Goal: Contribute content: Contribute content

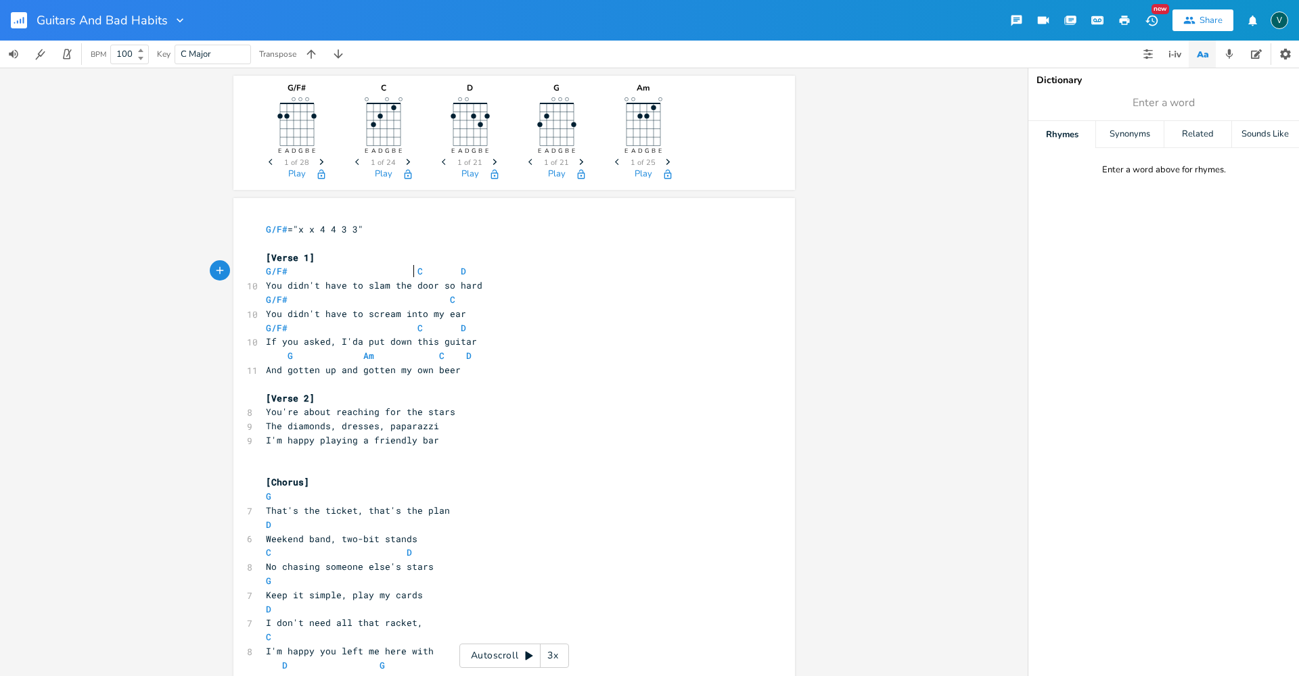
click at [409, 270] on span "G/F# C D" at bounding box center [366, 271] width 200 height 12
click at [492, 271] on span "G/F# C D" at bounding box center [388, 271] width 244 height 12
click at [417, 327] on span "C" at bounding box center [419, 328] width 5 height 13
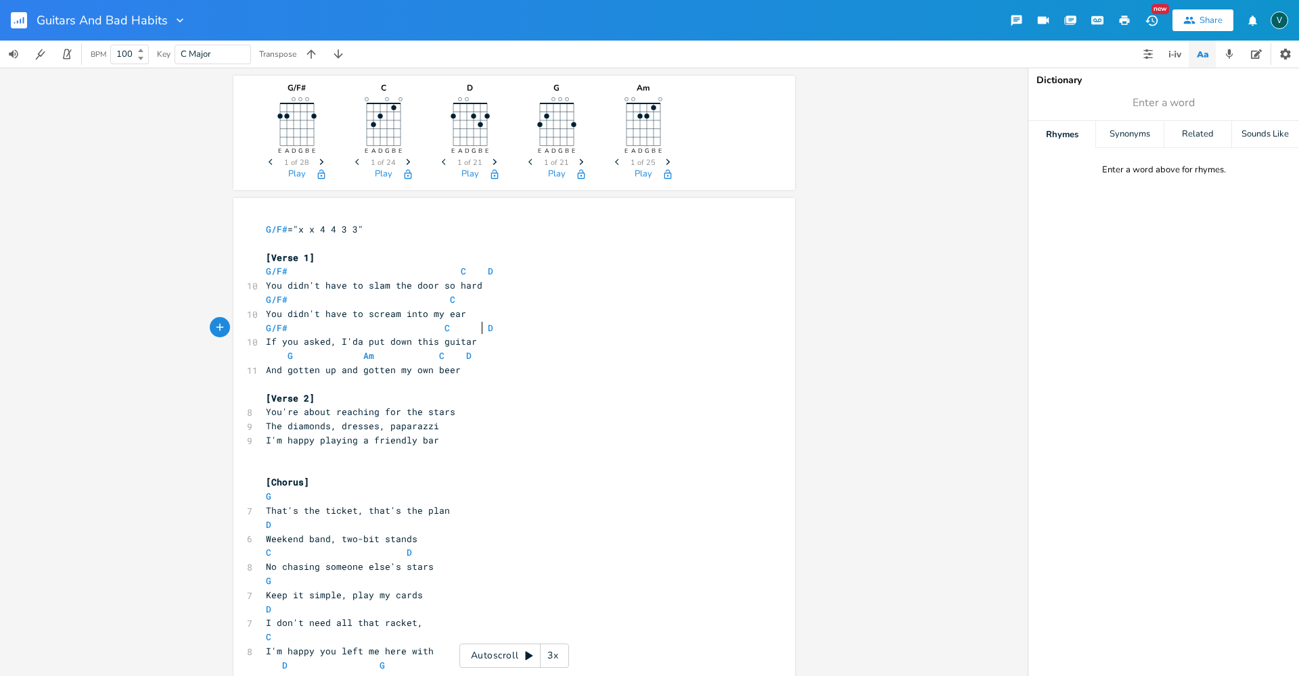
drag, startPoint x: 477, startPoint y: 325, endPoint x: 493, endPoint y: 338, distance: 20.7
click at [477, 327] on span "G/F# C D" at bounding box center [379, 328] width 227 height 12
click at [507, 356] on pre "G Am C D" at bounding box center [507, 356] width 488 height 14
click at [319, 361] on span "G Am C D" at bounding box center [369, 356] width 206 height 12
type textarea "D"
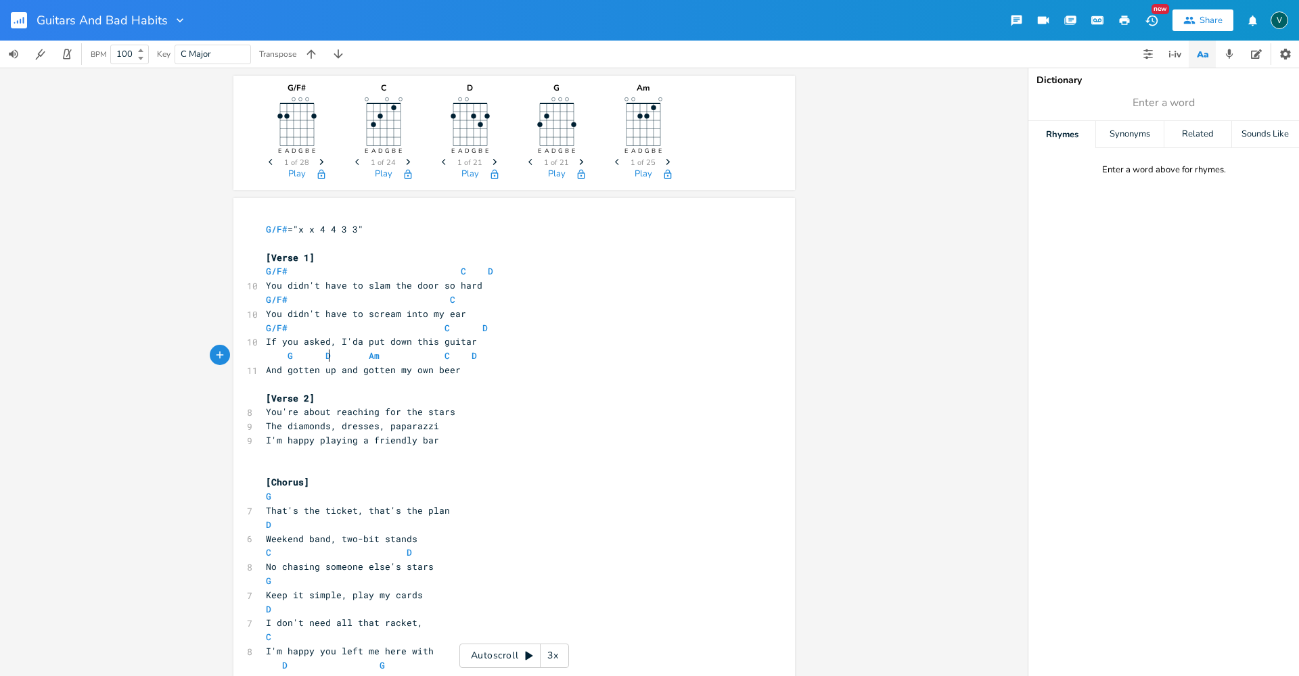
scroll to position [0, 7]
click at [369, 356] on span "Am" at bounding box center [374, 356] width 11 height 13
click at [360, 354] on span "G D Am C D" at bounding box center [371, 356] width 211 height 12
click at [430, 354] on span "G D Am C D" at bounding box center [369, 356] width 206 height 12
click at [428, 353] on span "G D Am C D" at bounding box center [369, 356] width 206 height 12
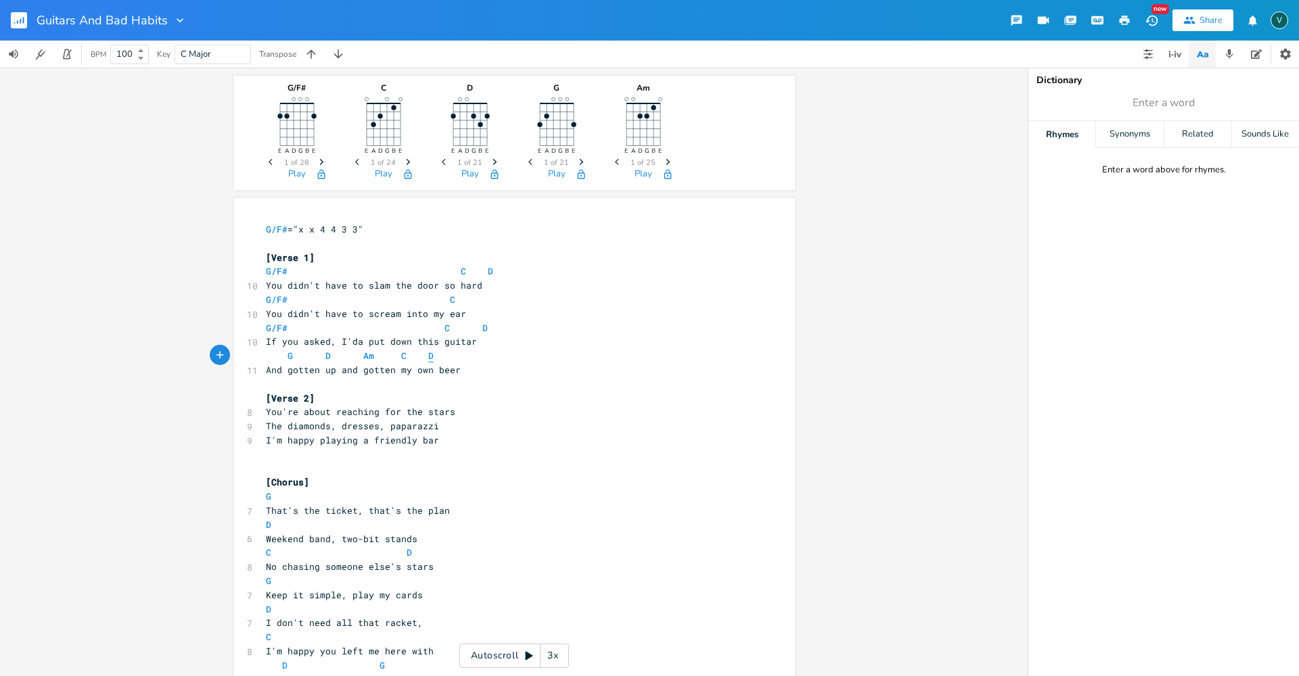
type textarea "D"
drag, startPoint x: 426, startPoint y: 354, endPoint x: 419, endPoint y: 354, distance: 7.5
click at [419, 354] on pre "G D Am C D" at bounding box center [507, 356] width 488 height 14
type textarea "G"
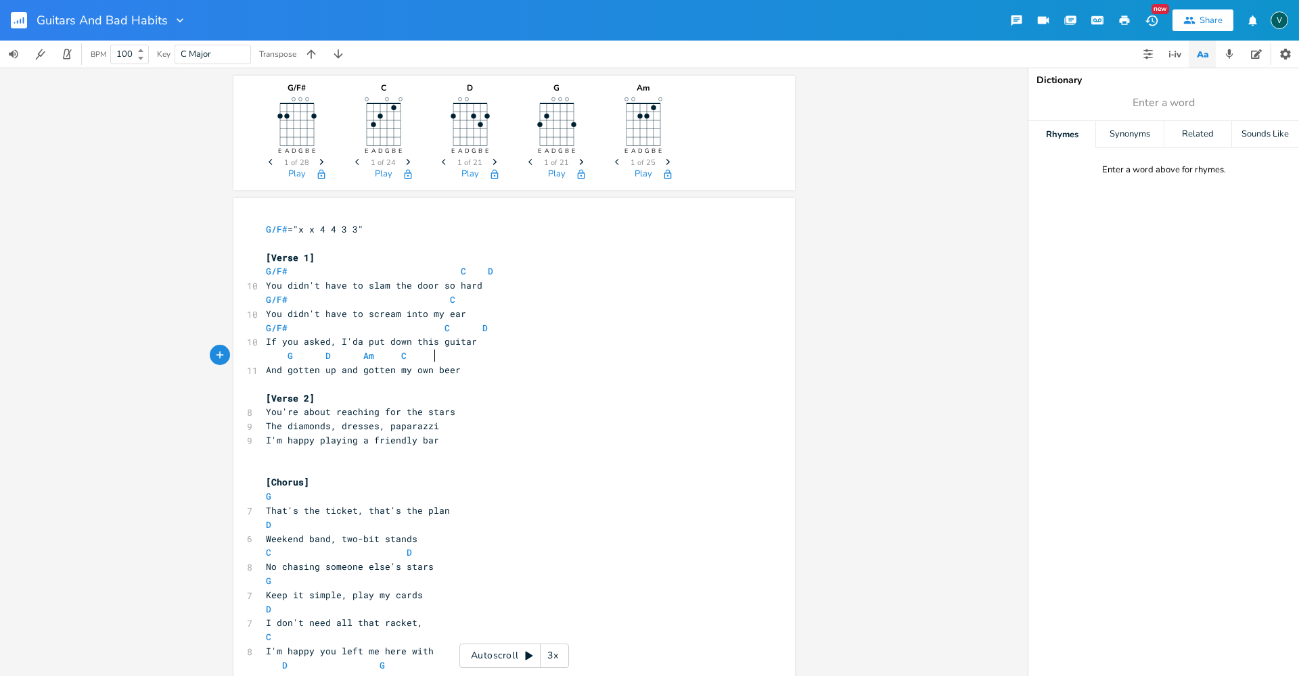
scroll to position [0, 11]
click at [599, 336] on pre "If you asked, I'da put down this guitar" at bounding box center [507, 342] width 488 height 14
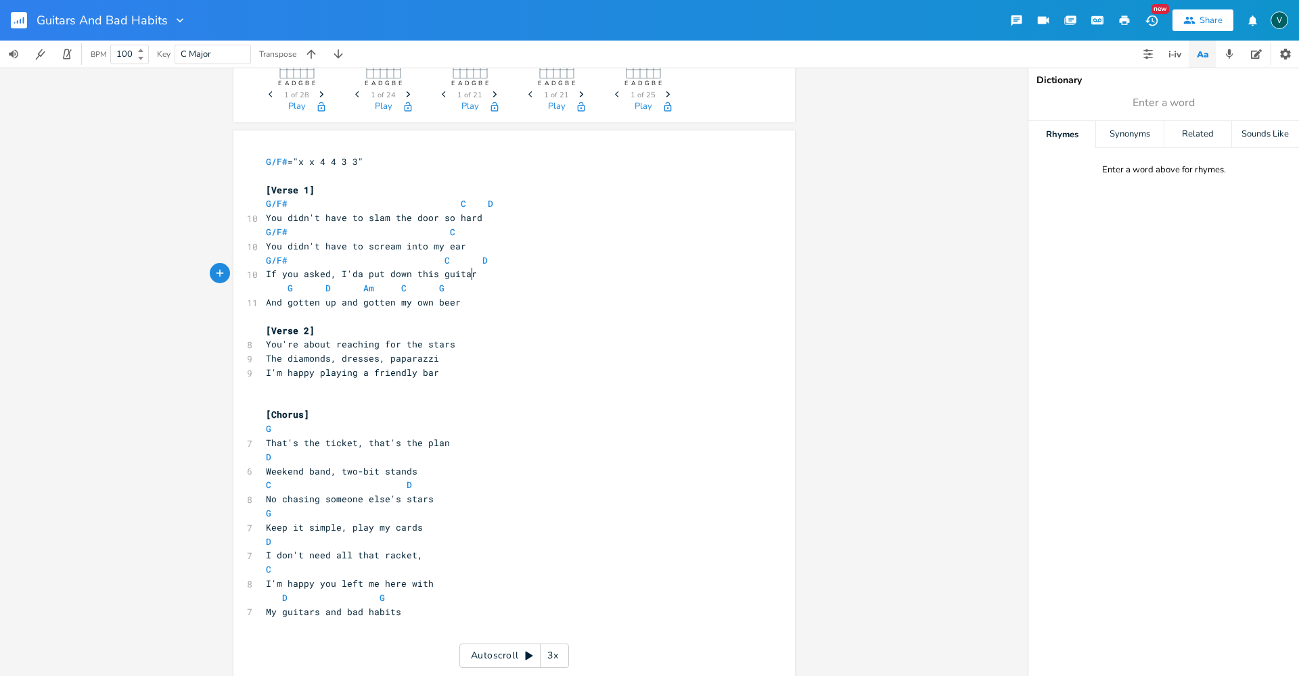
scroll to position [124, 0]
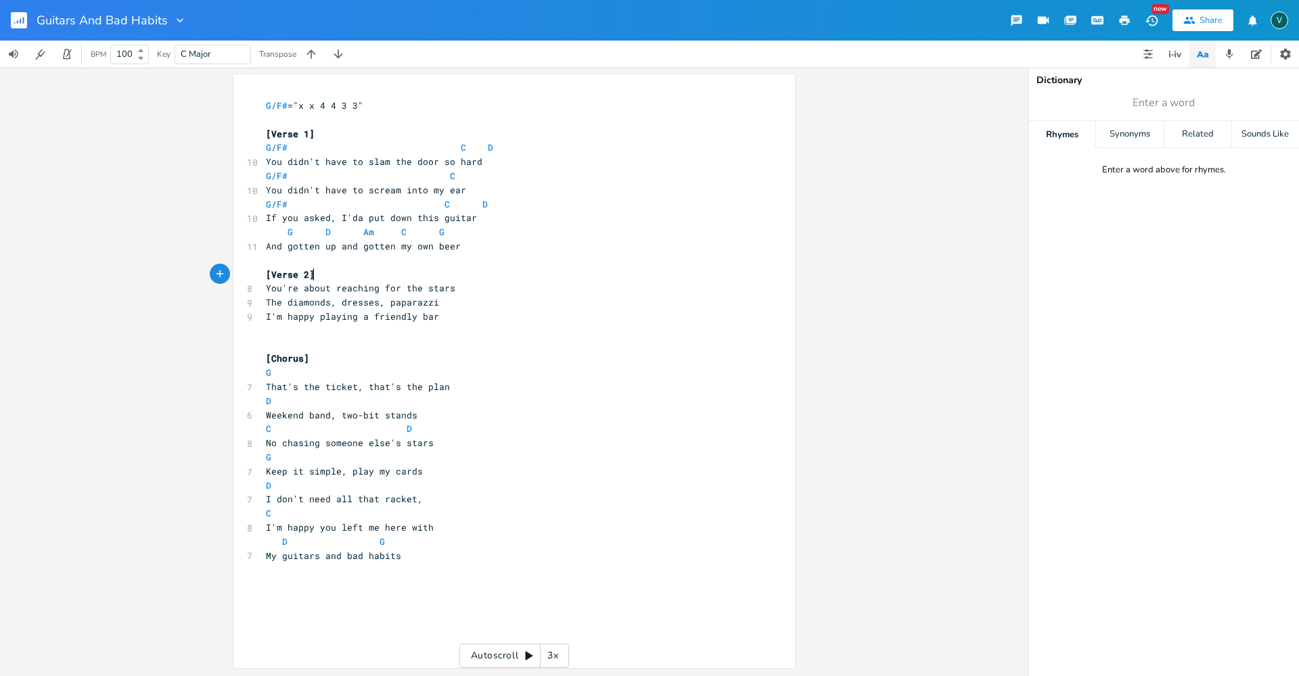
drag, startPoint x: 313, startPoint y: 275, endPoint x: 413, endPoint y: 296, distance: 102.3
click at [322, 275] on pre "[Verse 2]" at bounding box center [507, 275] width 488 height 14
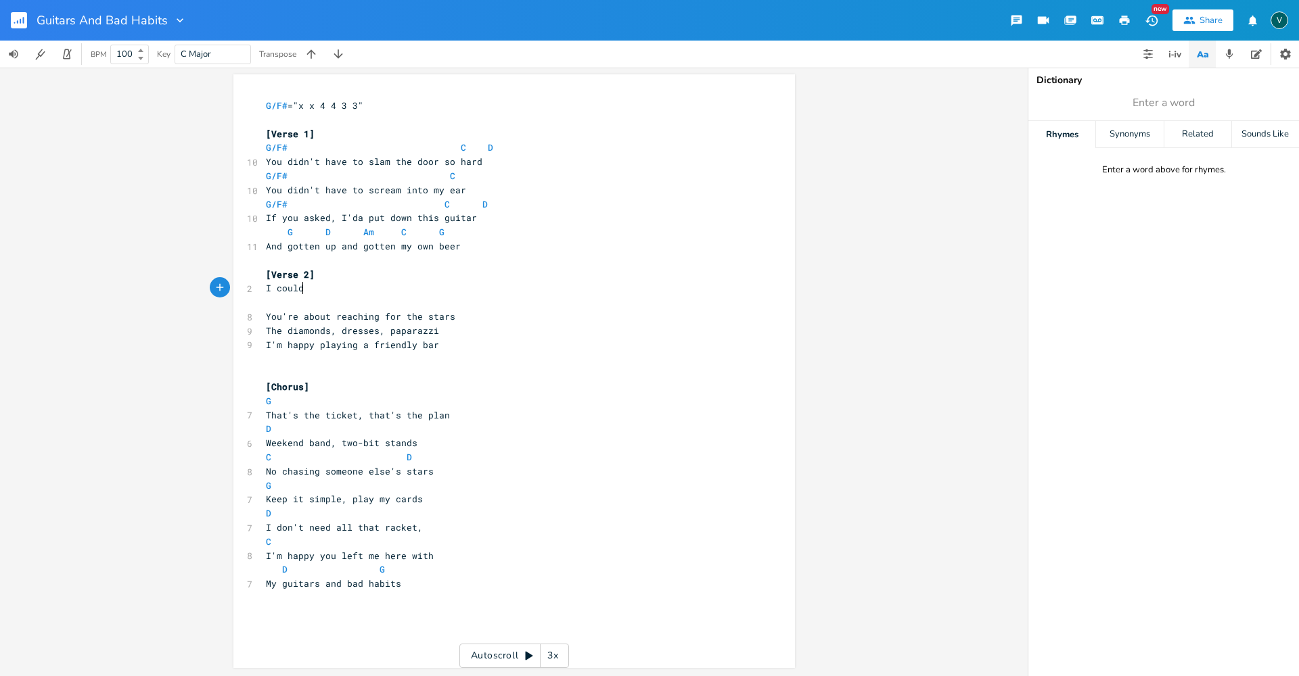
scroll to position [0, 26]
type textarea "I could I not listen when all you did was talk"
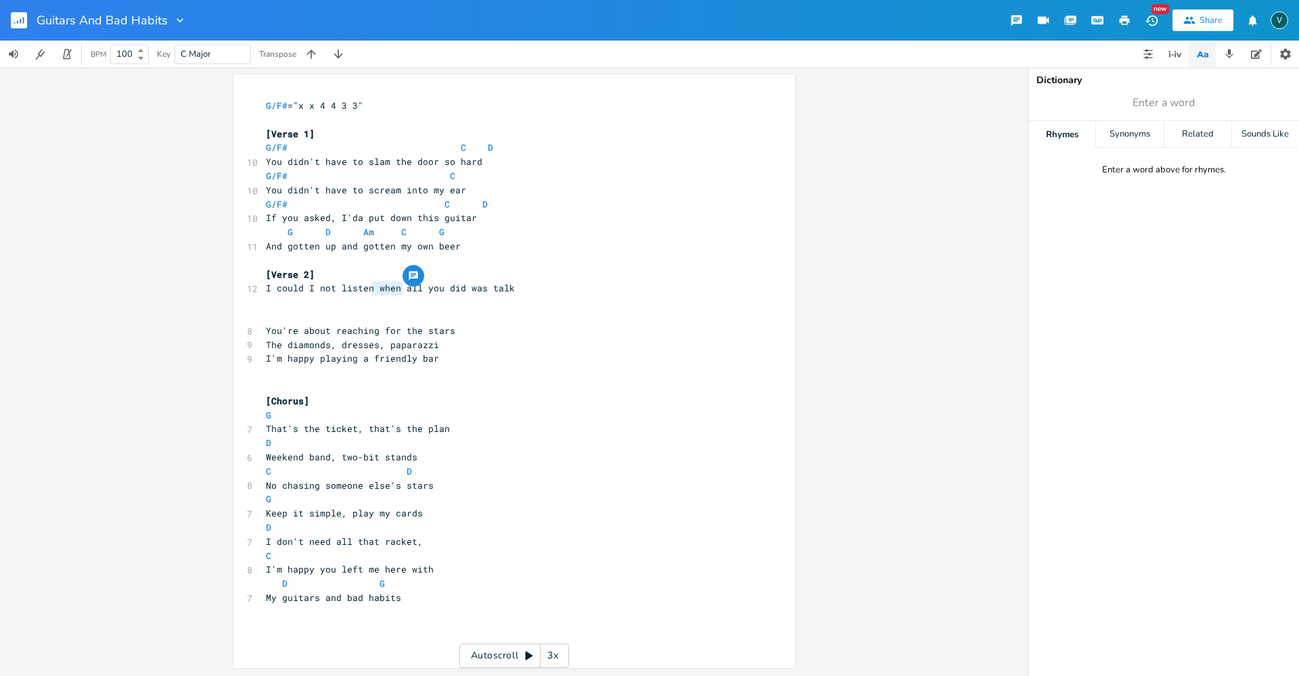
drag, startPoint x: 398, startPoint y: 286, endPoint x: 366, endPoint y: 287, distance: 32.5
click at [366, 287] on span "I could I not listen when all you did was talk" at bounding box center [390, 288] width 249 height 12
type textarea ","
drag, startPoint x: 480, startPoint y: 287, endPoint x: 260, endPoint y: 292, distance: 220.6
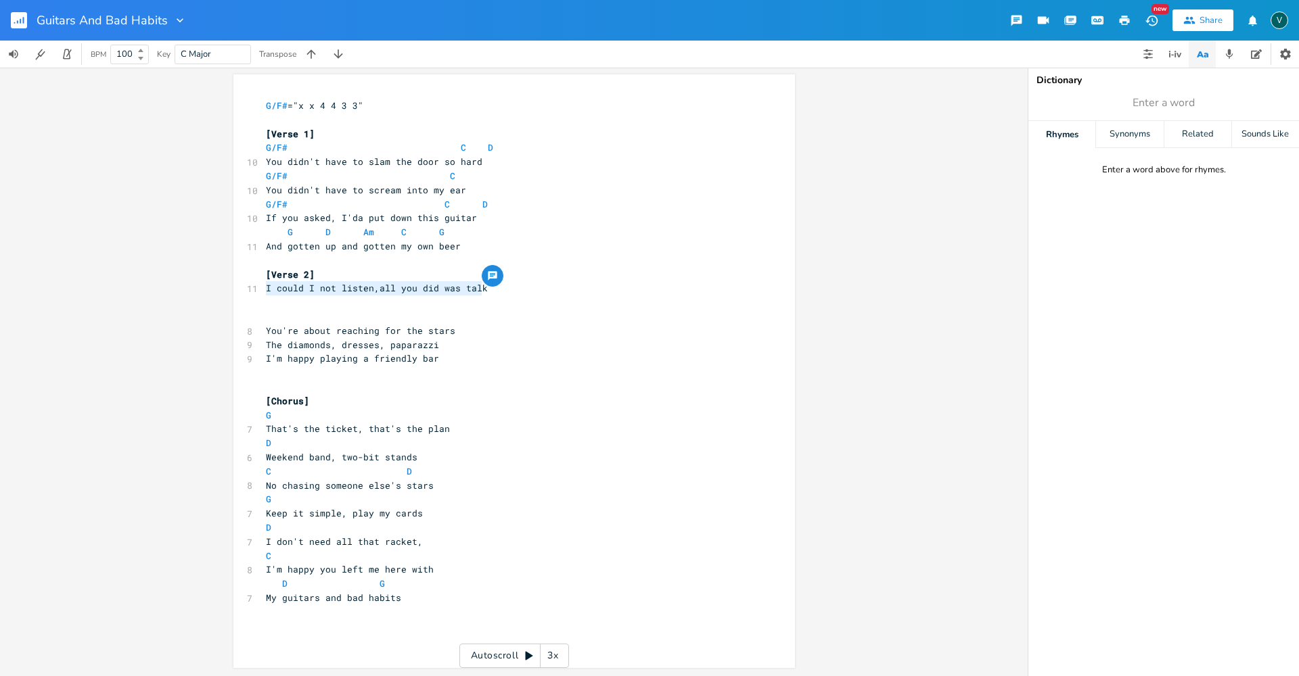
click at [263, 292] on pre "I could I not listen,all you did was talk" at bounding box center [507, 288] width 488 height 14
type textarea "It's hard to listen when I'm working out the next lixk"
drag, startPoint x: 293, startPoint y: 287, endPoint x: 260, endPoint y: 288, distance: 33.2
click at [263, 288] on pre "It's hard to listen when I'm working out the next lixk" at bounding box center [507, 288] width 488 height 14
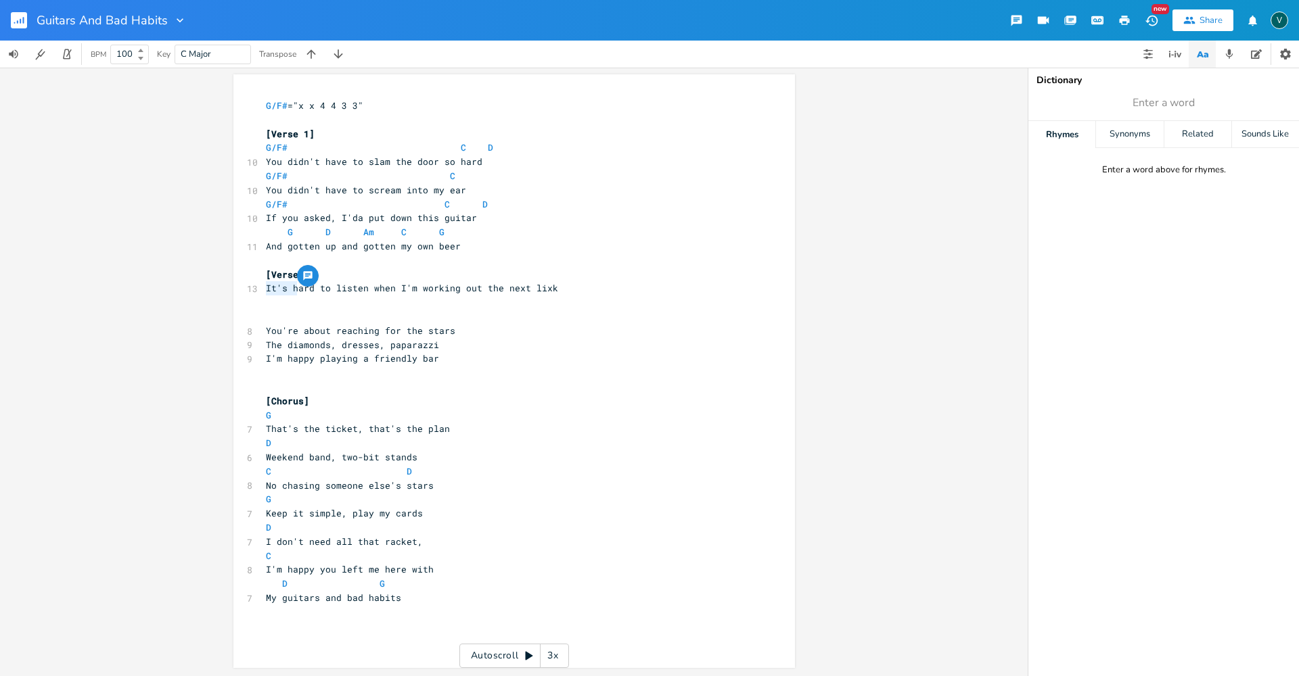
type textarea "H"
drag, startPoint x: 519, startPoint y: 288, endPoint x: 366, endPoint y: 287, distance: 153.6
click at [366, 287] on span "Hard to listen when I'm working out the next lixk" at bounding box center [398, 288] width 265 height 12
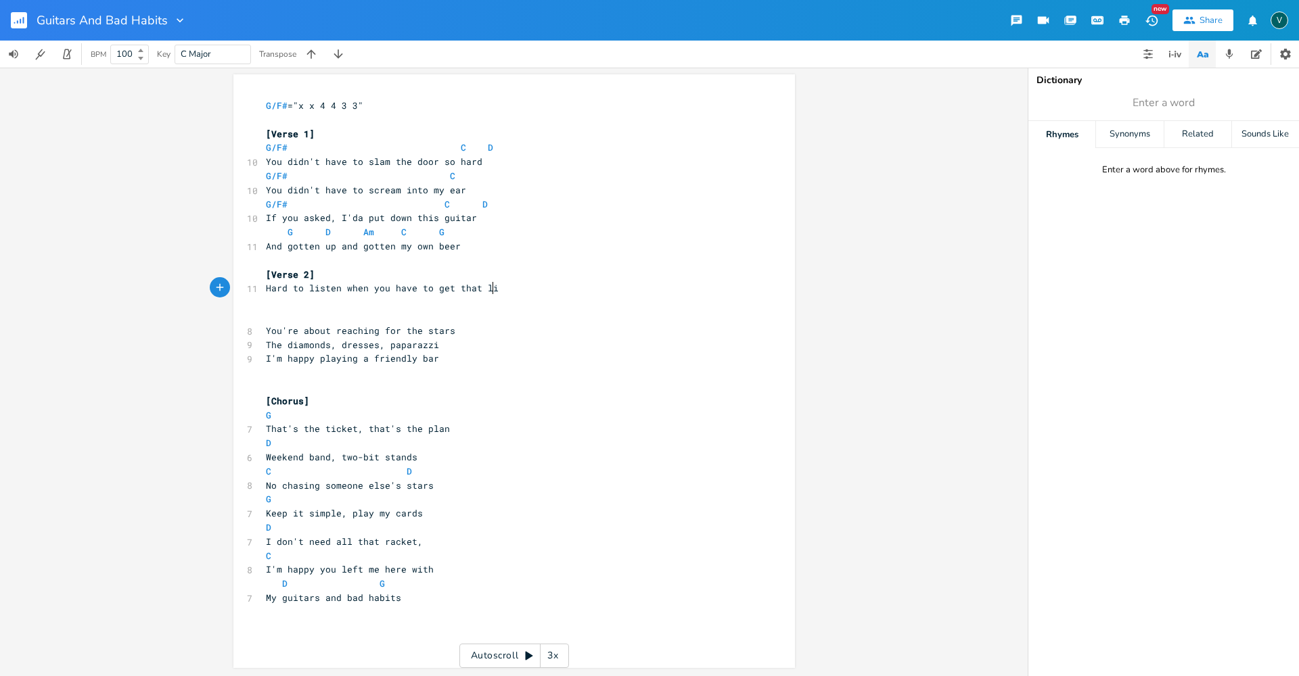
type textarea "you have to get that lick"
click at [373, 287] on span "Hard to listen when you have to get that lick" at bounding box center [388, 288] width 244 height 12
click at [373, 290] on span "Hard to listen when you have to get that lick" at bounding box center [388, 288] width 244 height 12
type textarea "I"
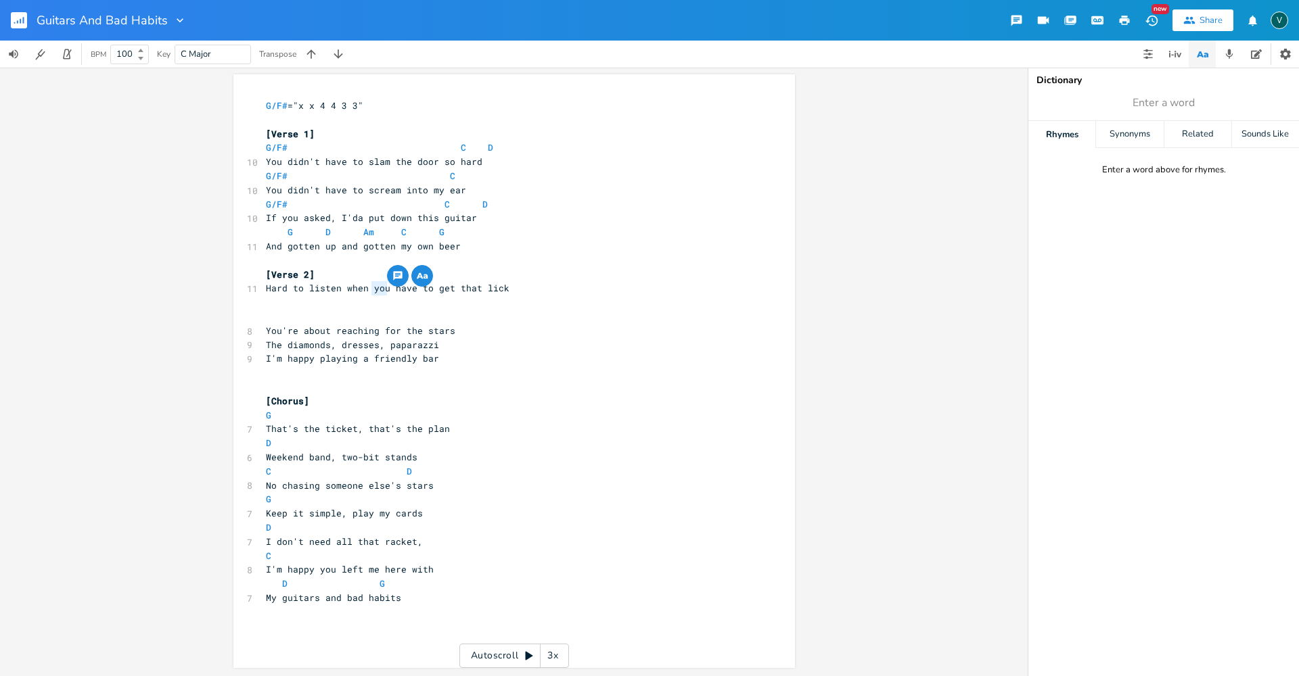
scroll to position [0, 3]
click at [457, 288] on span "Hard to listen when I have to get that lick" at bounding box center [382, 288] width 233 height 12
type textarea "this"
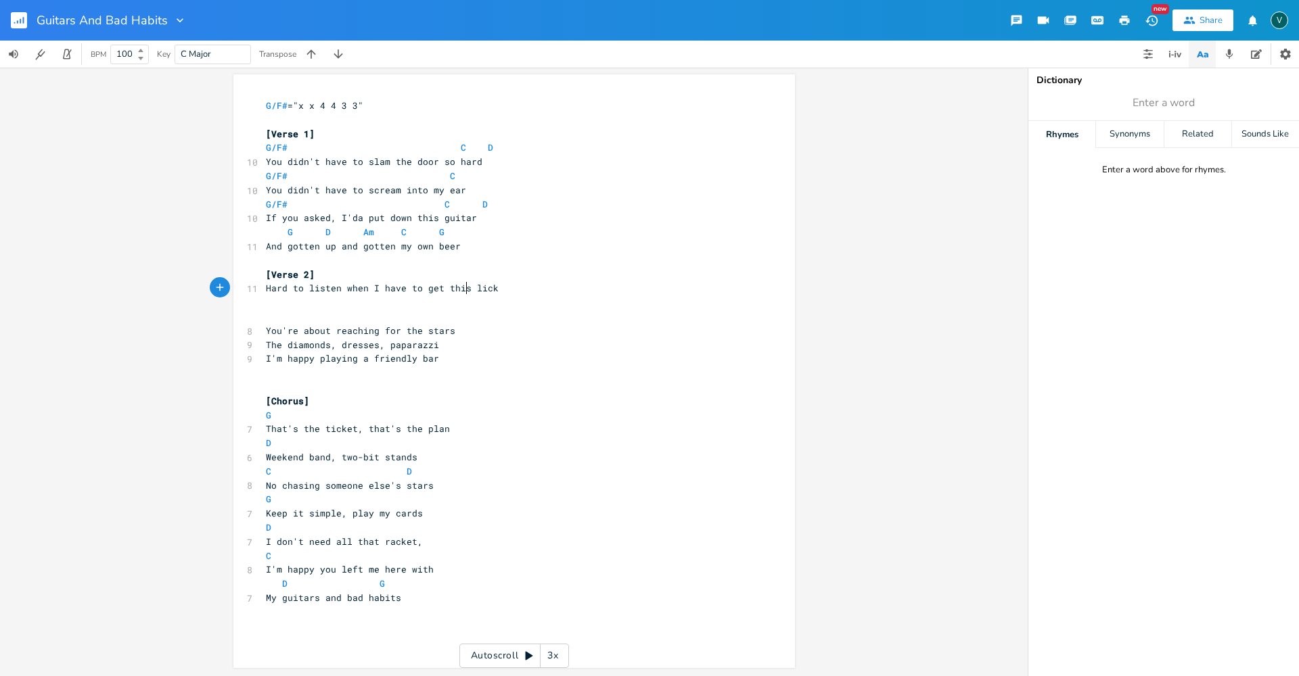
click at [263, 306] on pre "​" at bounding box center [507, 303] width 488 height 14
type textarea "Tr"
drag, startPoint x: 491, startPoint y: 287, endPoint x: 262, endPoint y: 290, distance: 229.3
click at [263, 290] on pre "Hard to listen when I have to get this lick" at bounding box center [507, 288] width 488 height 14
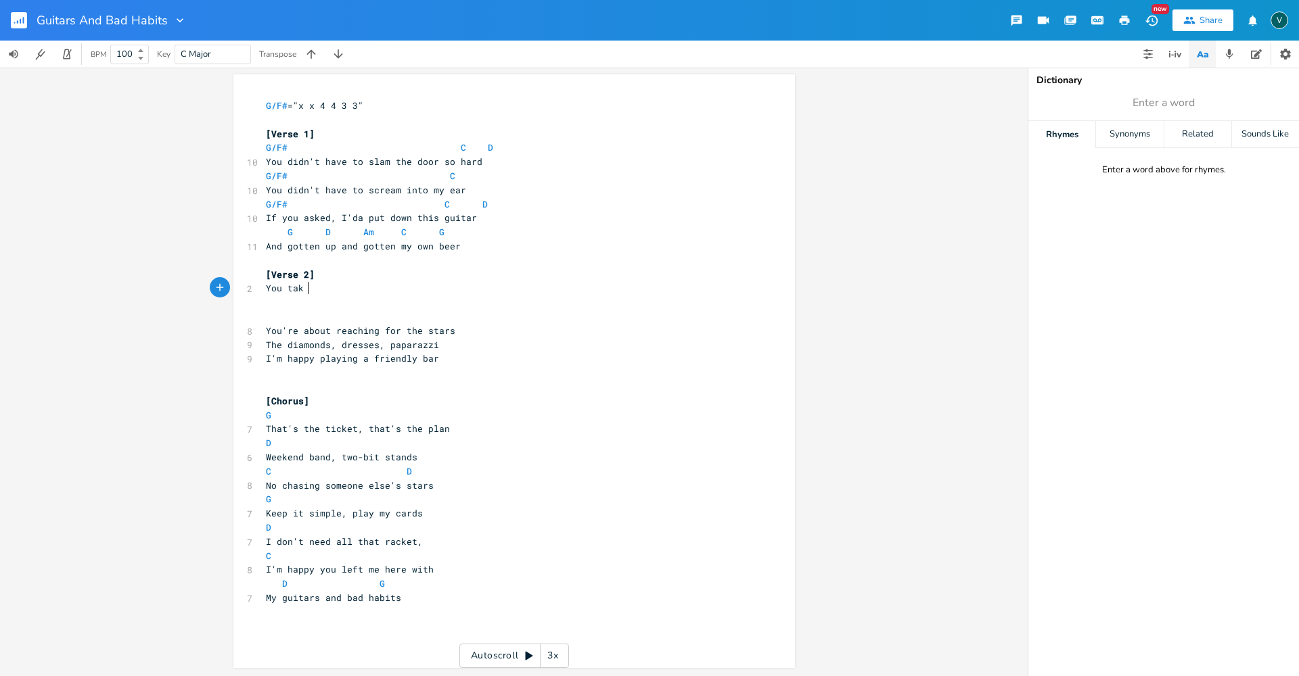
scroll to position [0, 31]
type textarea "You tak 'bout nothing"
type textarea "' but rra"
type textarea "e"
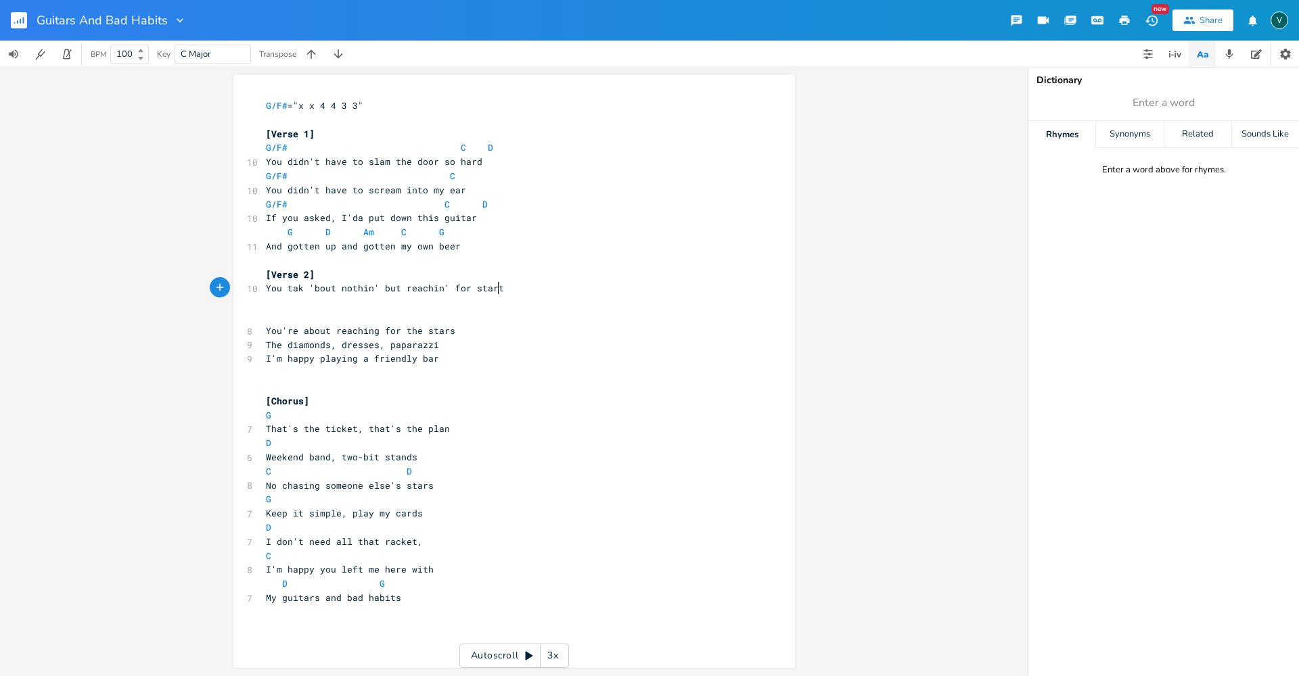
type textarea "eachin' for starts"
type textarea "s"
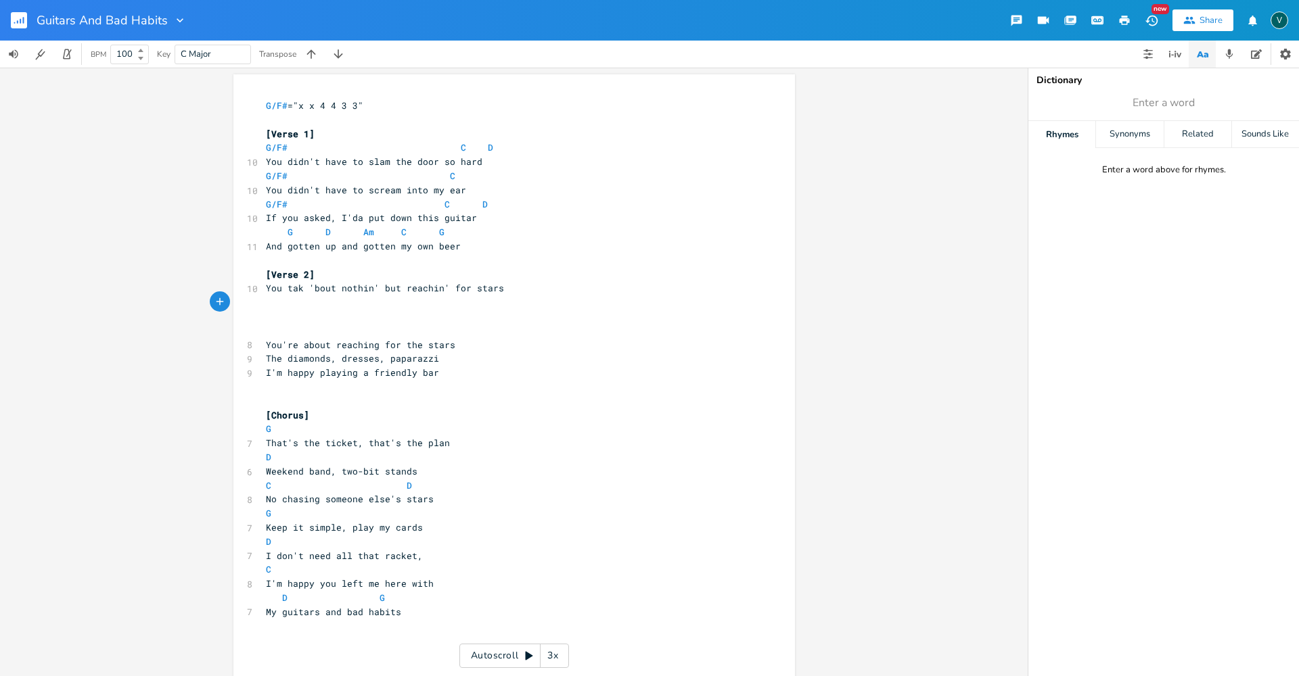
click at [294, 289] on span "You tak 'bout nothin' but reachin' for stars" at bounding box center [385, 288] width 238 height 12
type textarea "l"
type textarea "I'd make it big if I"
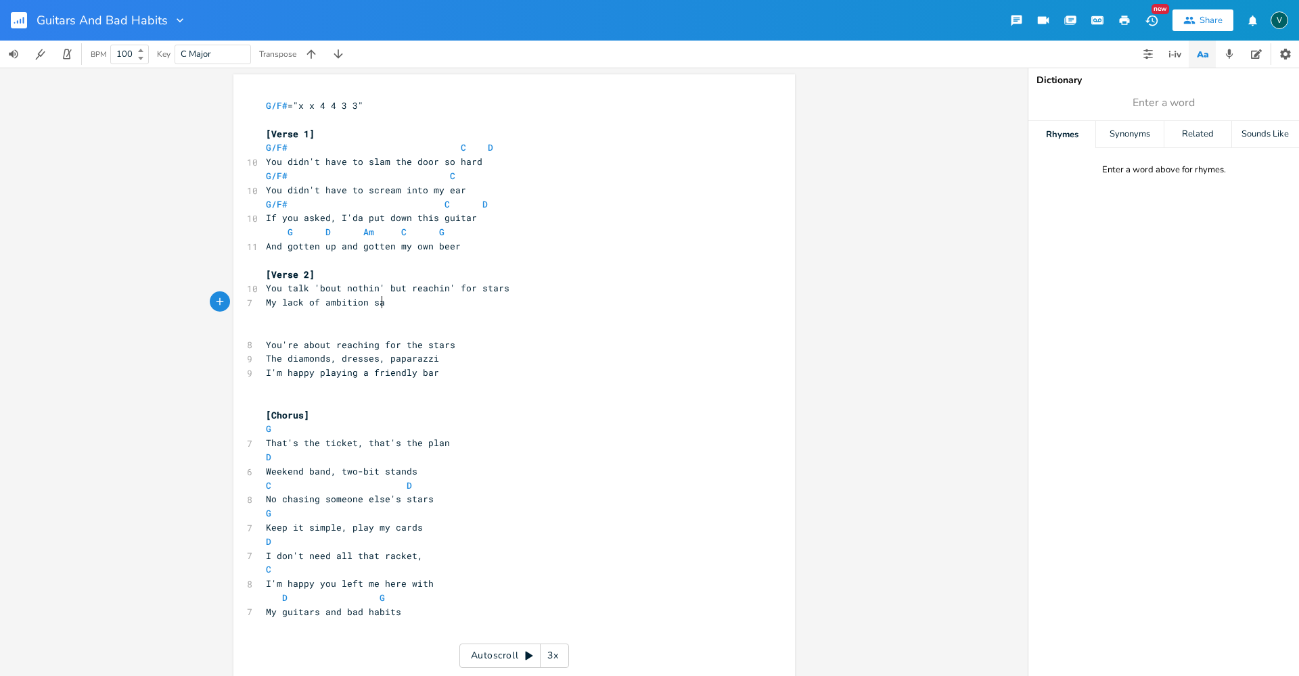
type textarea "My lack of ambition sanf"
type textarea "and discipline"
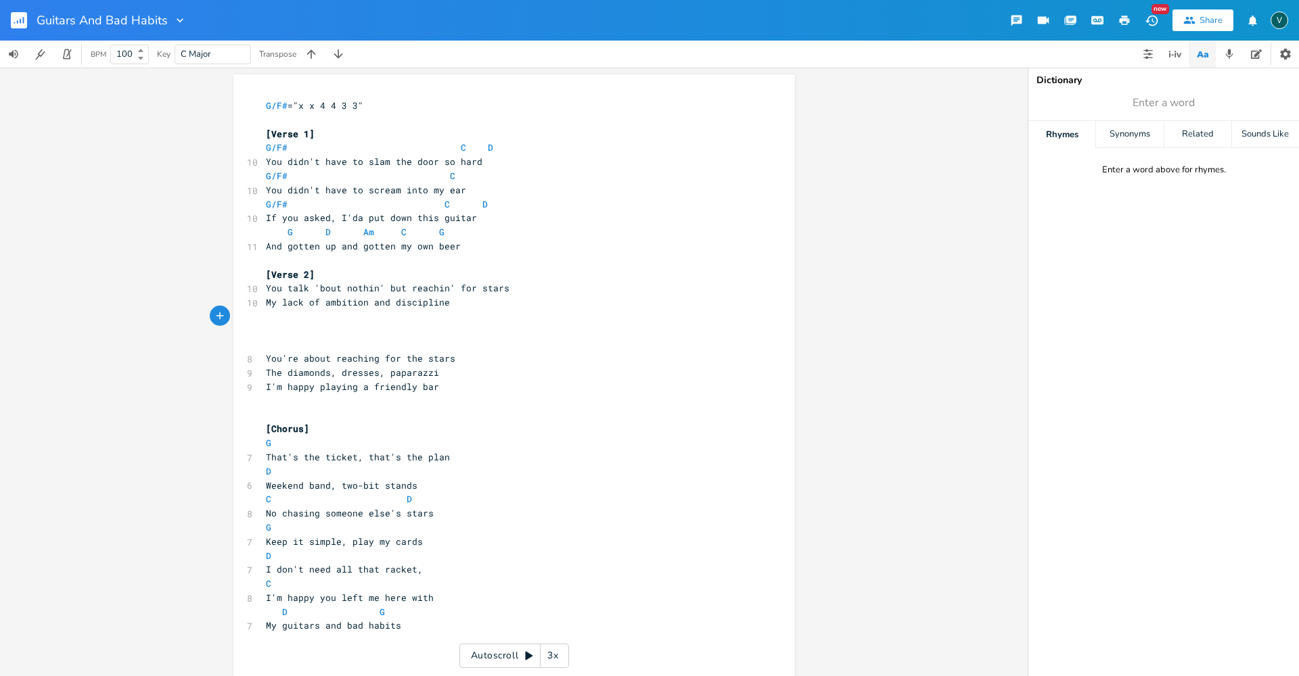
type textarea "I"
type textarea "All the ber and"
type textarea "er and"
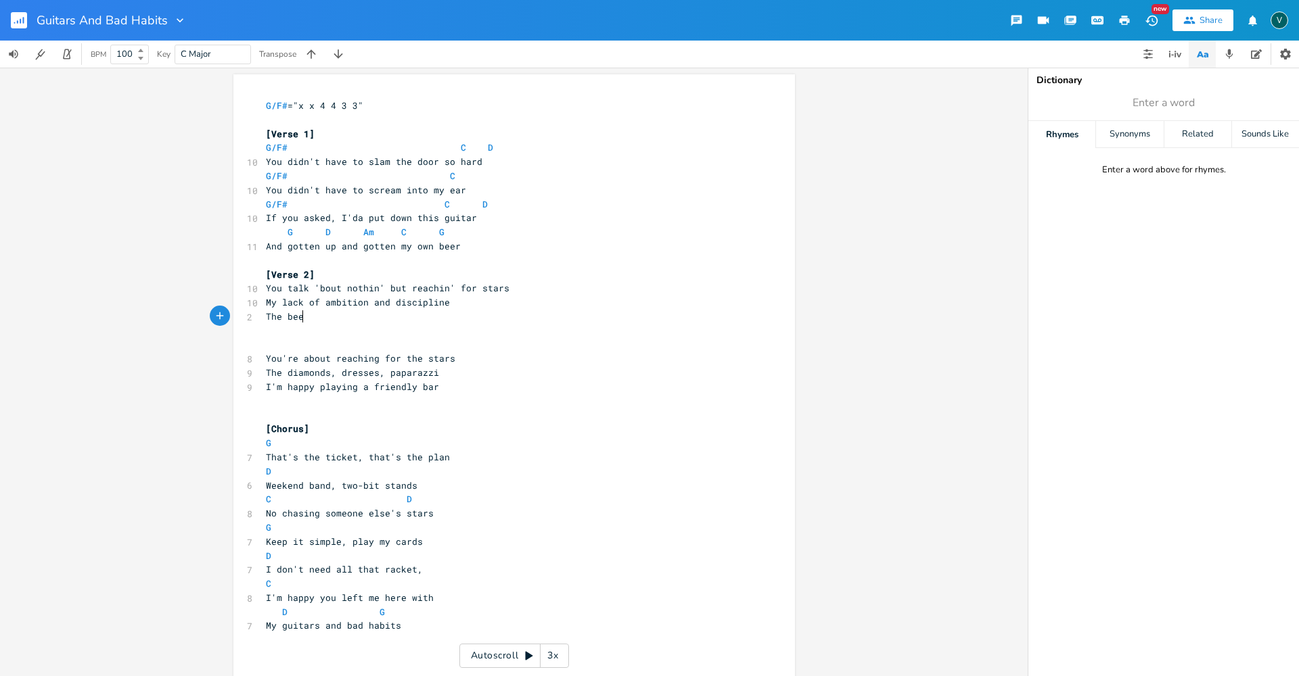
type textarea "The beer"
type textarea "[MEDICAL_DATA] in the beer, hidden in the"
type textarea ", the smoly bars"
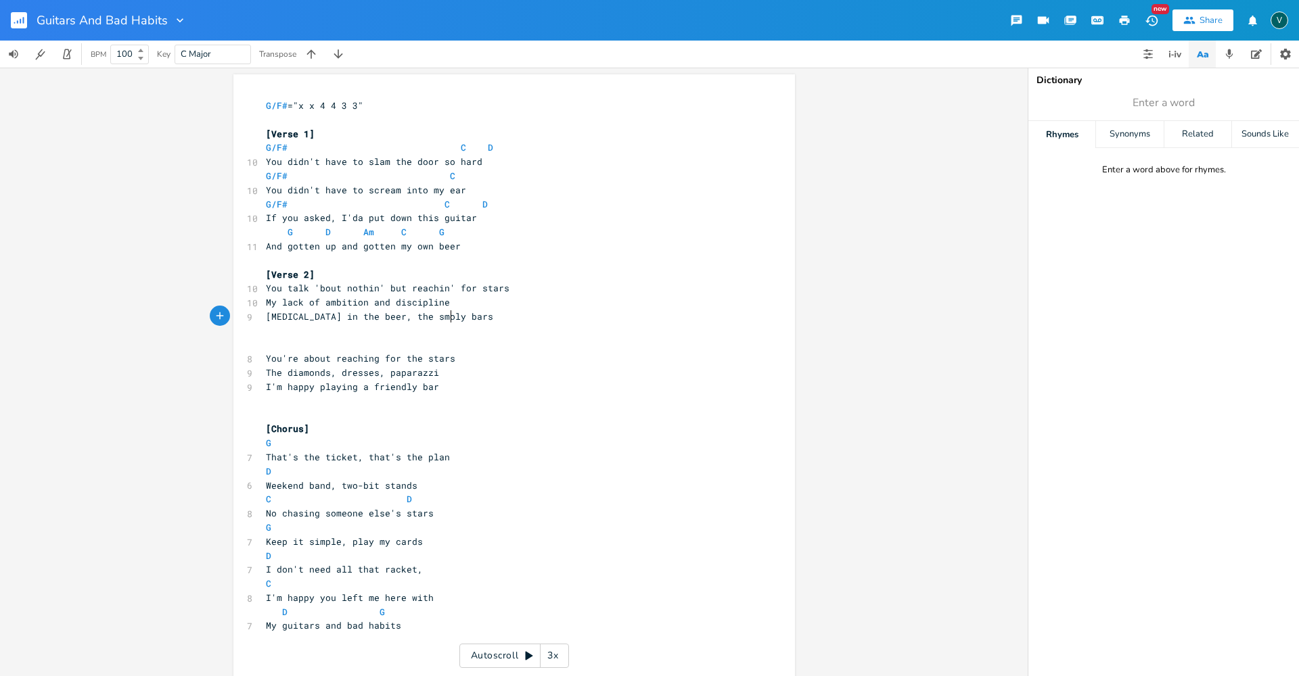
scroll to position [0, 63]
type textarea "ke-filled [PERSON_NAME]"
type textarea "s"
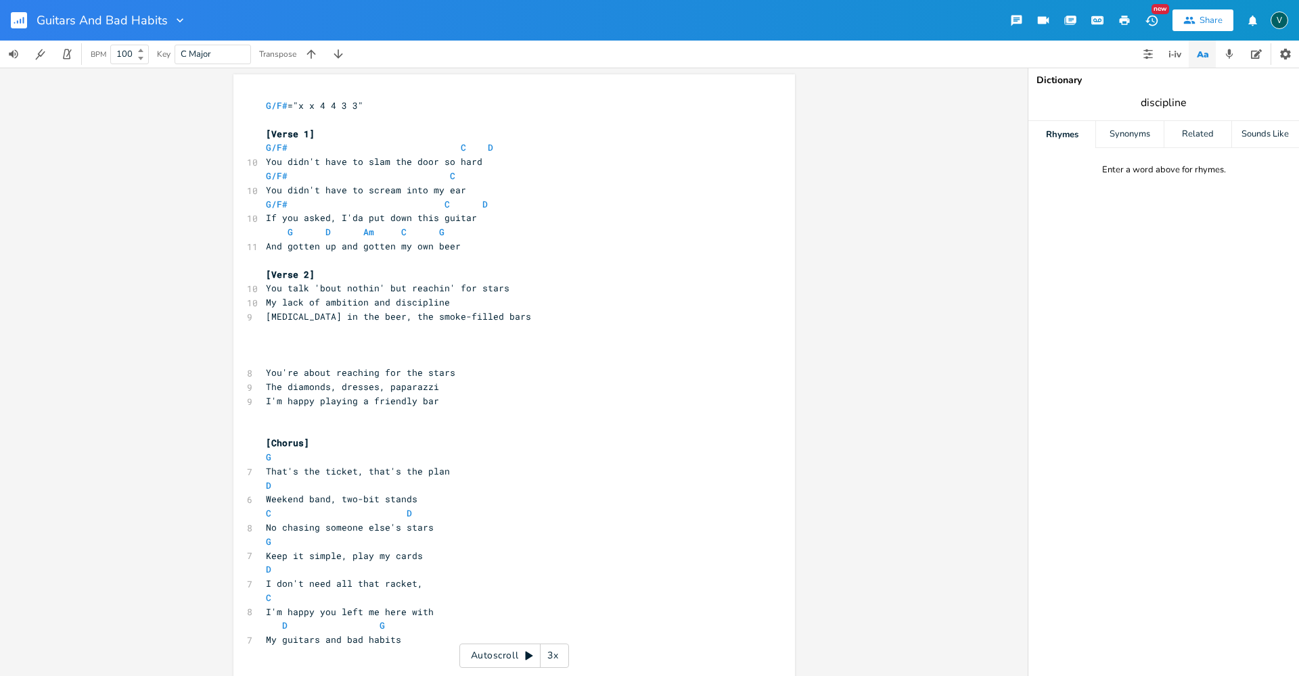
type input "discipline"
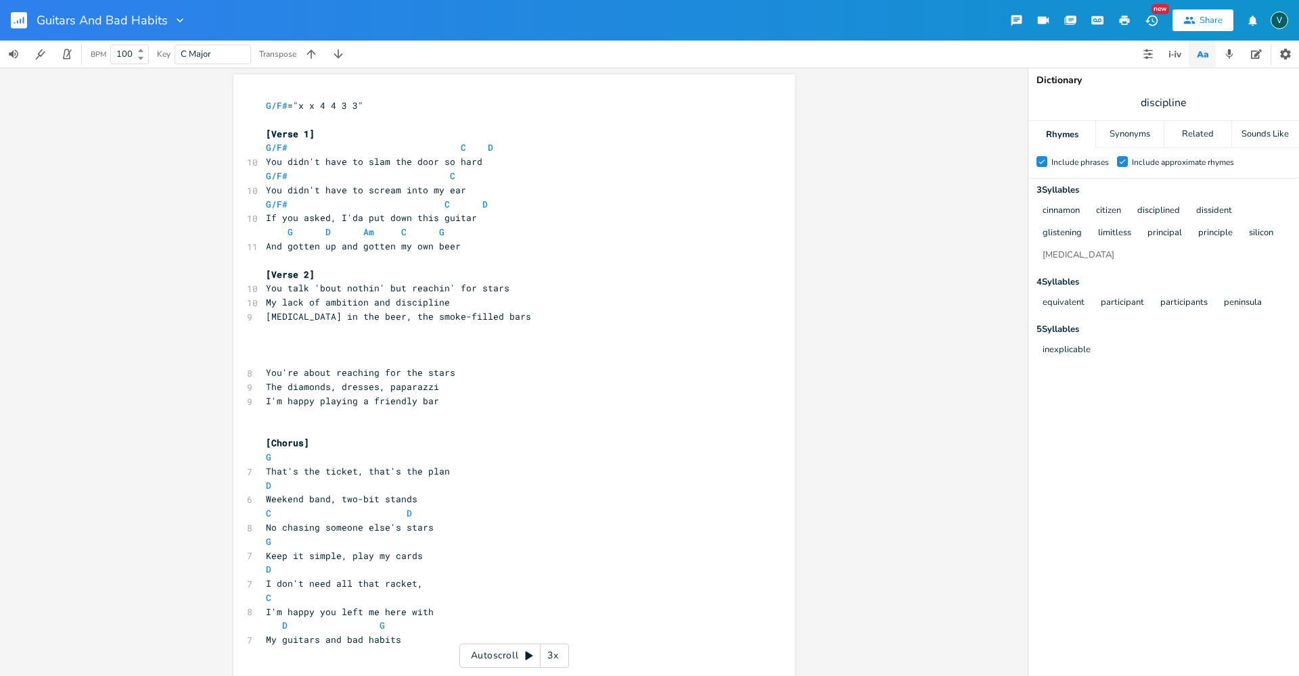
scroll to position [0, 0]
click at [265, 327] on pre "​" at bounding box center [507, 331] width 488 height 14
drag, startPoint x: 314, startPoint y: 300, endPoint x: 259, endPoint y: 303, distance: 54.9
click at [263, 303] on pre "My lack of ambition and discipline" at bounding box center [507, 303] width 488 height 14
type textarea "How my"
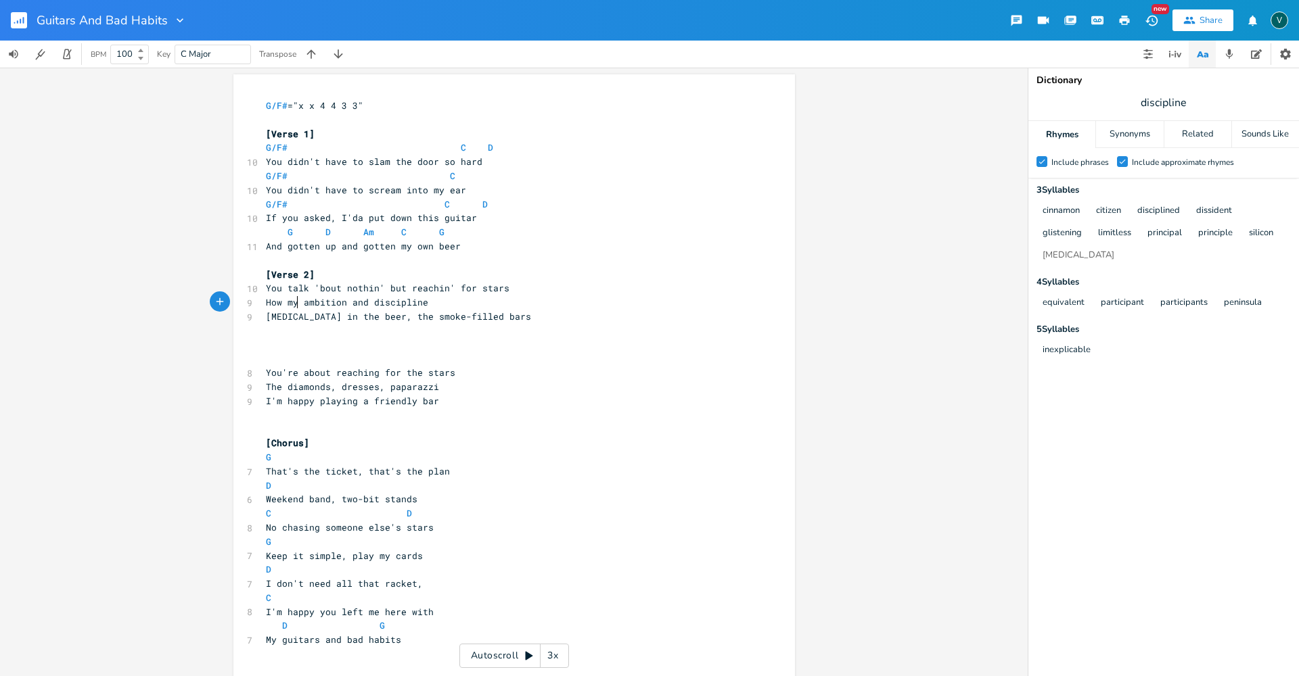
scroll to position [0, 36]
click at [369, 304] on span "How my ambition and discipline" at bounding box center [347, 302] width 162 height 12
click at [421, 300] on pre "How my ambition and discipline" at bounding box center [507, 303] width 488 height 14
type textarea "are"
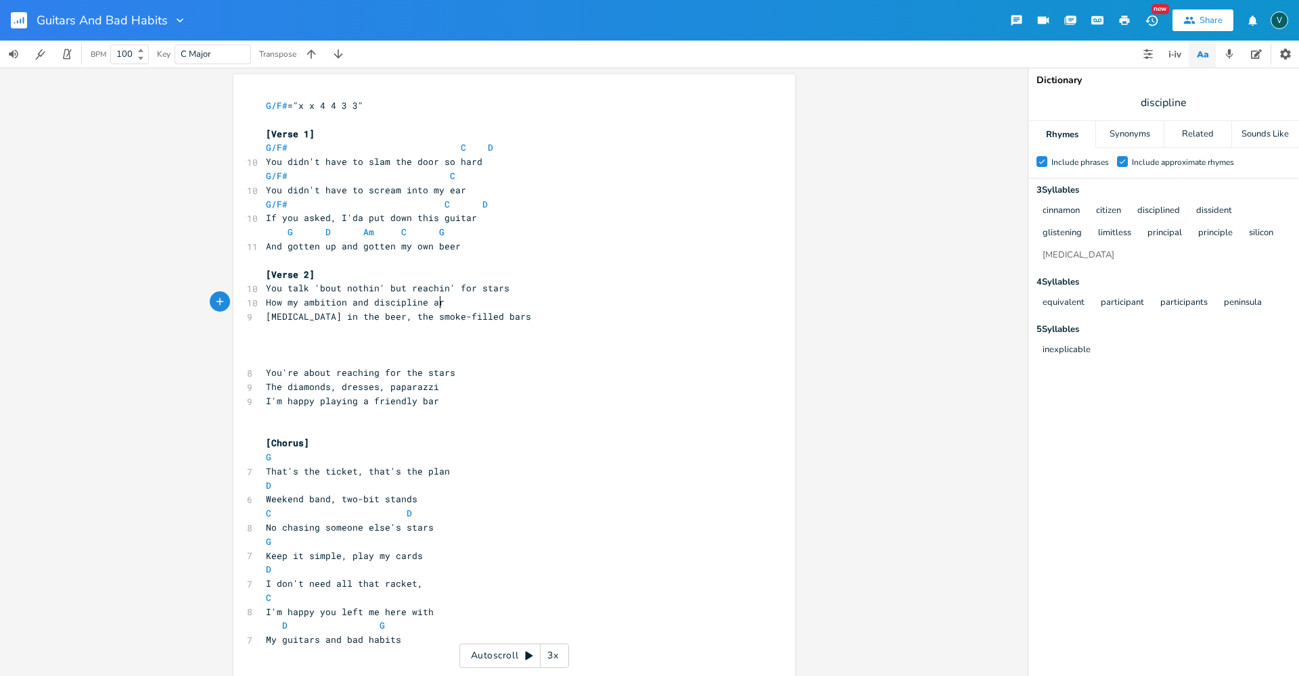
scroll to position [0, 14]
click at [263, 327] on pre "​" at bounding box center [507, 331] width 488 height 14
type input "are"
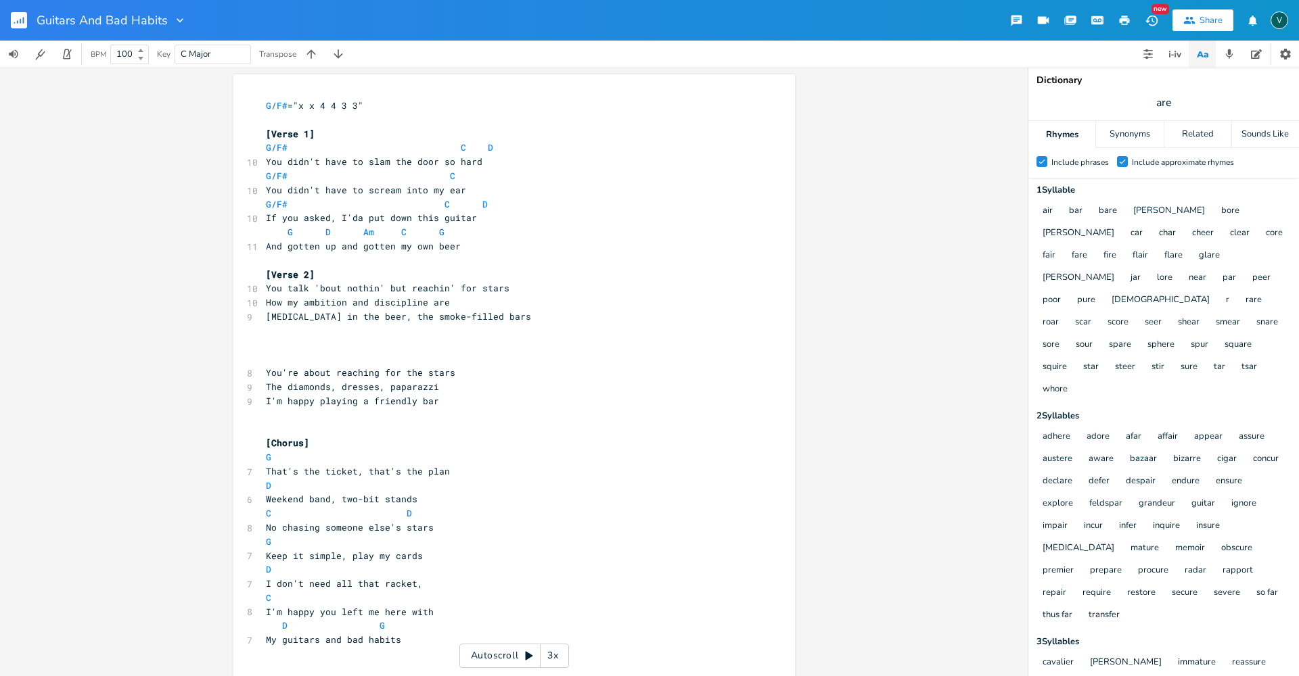
click at [881, 273] on div "G/F# E A D G B E Previous 1 of 28 Next Play C E A D G B E Previous 1 of 24 Next…" at bounding box center [513, 372] width 1027 height 609
click at [264, 329] on pre "​" at bounding box center [507, 331] width 488 height 14
type textarea "And bringin home another new guitar"
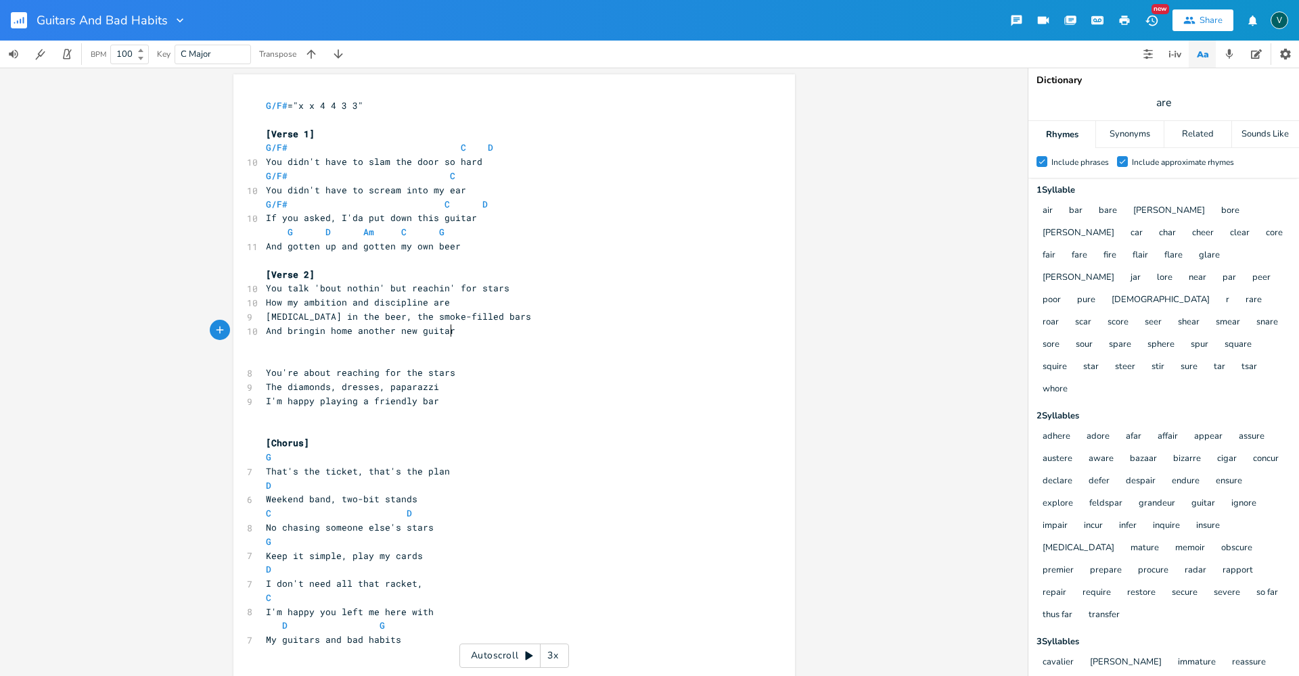
scroll to position [0, 151]
click at [470, 255] on pre "​" at bounding box center [507, 261] width 488 height 14
click at [384, 264] on pre "​" at bounding box center [507, 261] width 488 height 14
click at [442, 317] on span "[MEDICAL_DATA] in the beer, the smoke-filled bars" at bounding box center [398, 316] width 265 height 12
type textarea "And bringin home another new guitar"
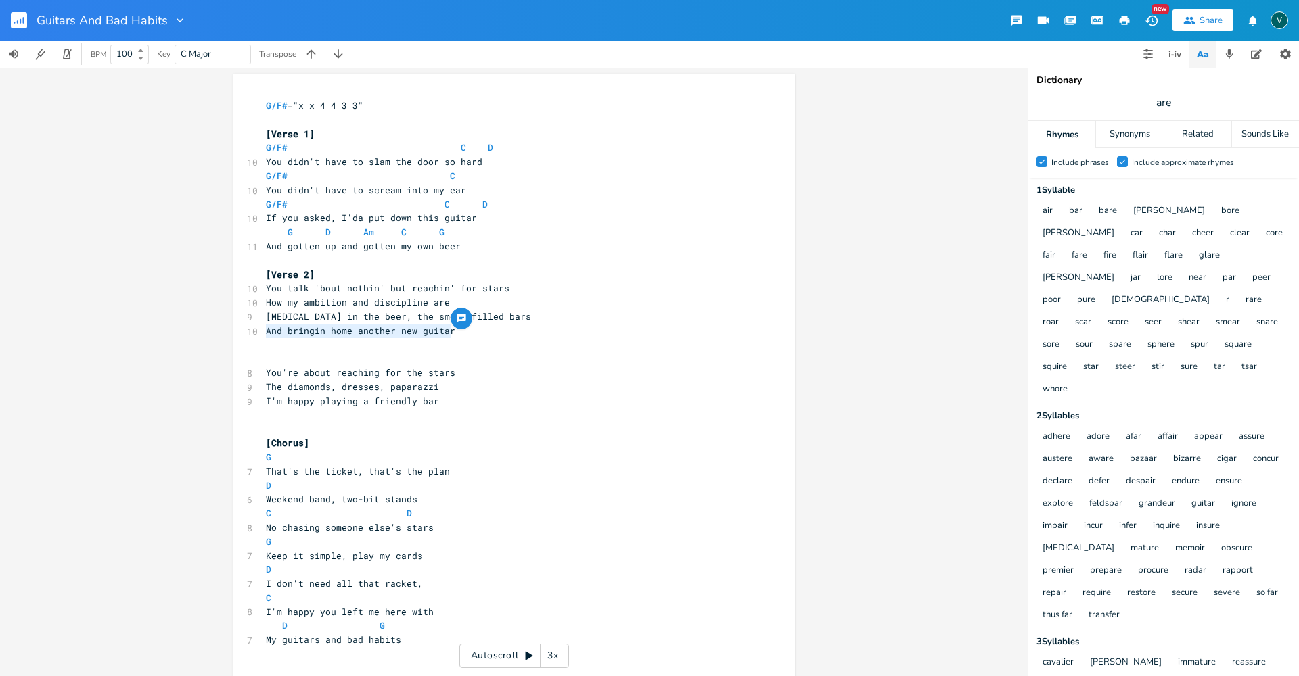
drag, startPoint x: 445, startPoint y: 330, endPoint x: 262, endPoint y: 332, distance: 182.6
click at [266, 332] on span "And bringin home another new guitar" at bounding box center [360, 331] width 189 height 12
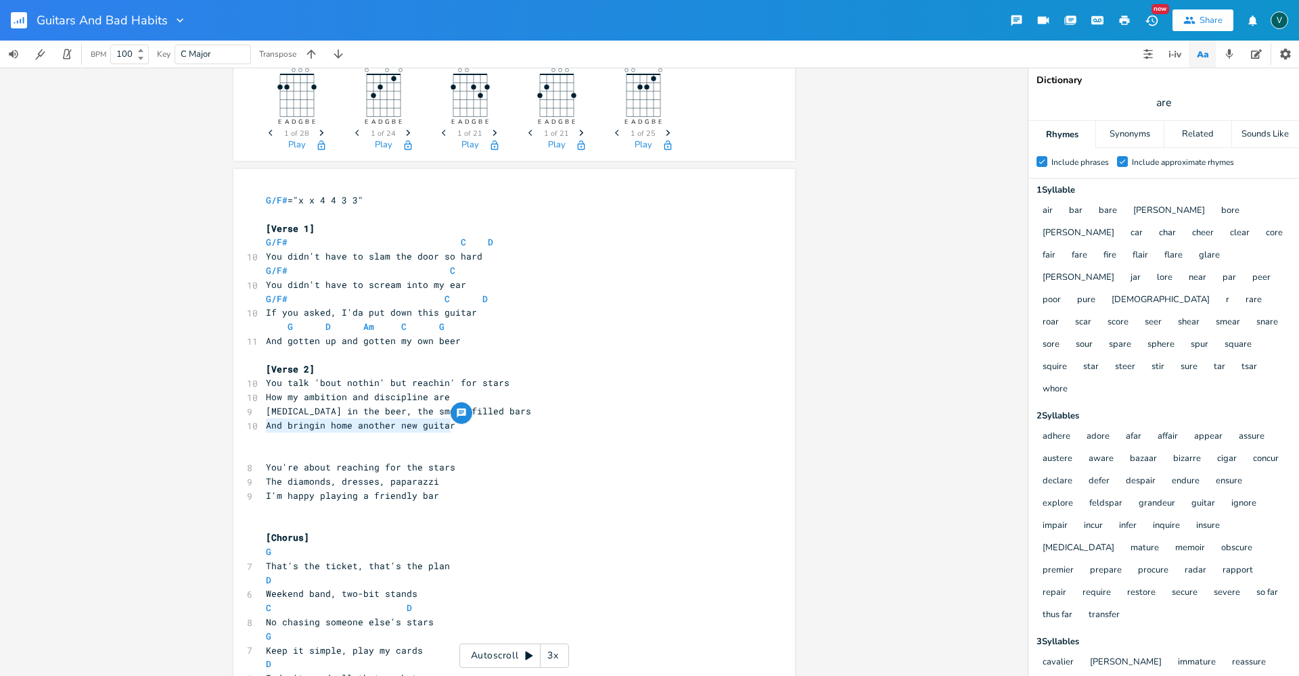
scroll to position [164, 0]
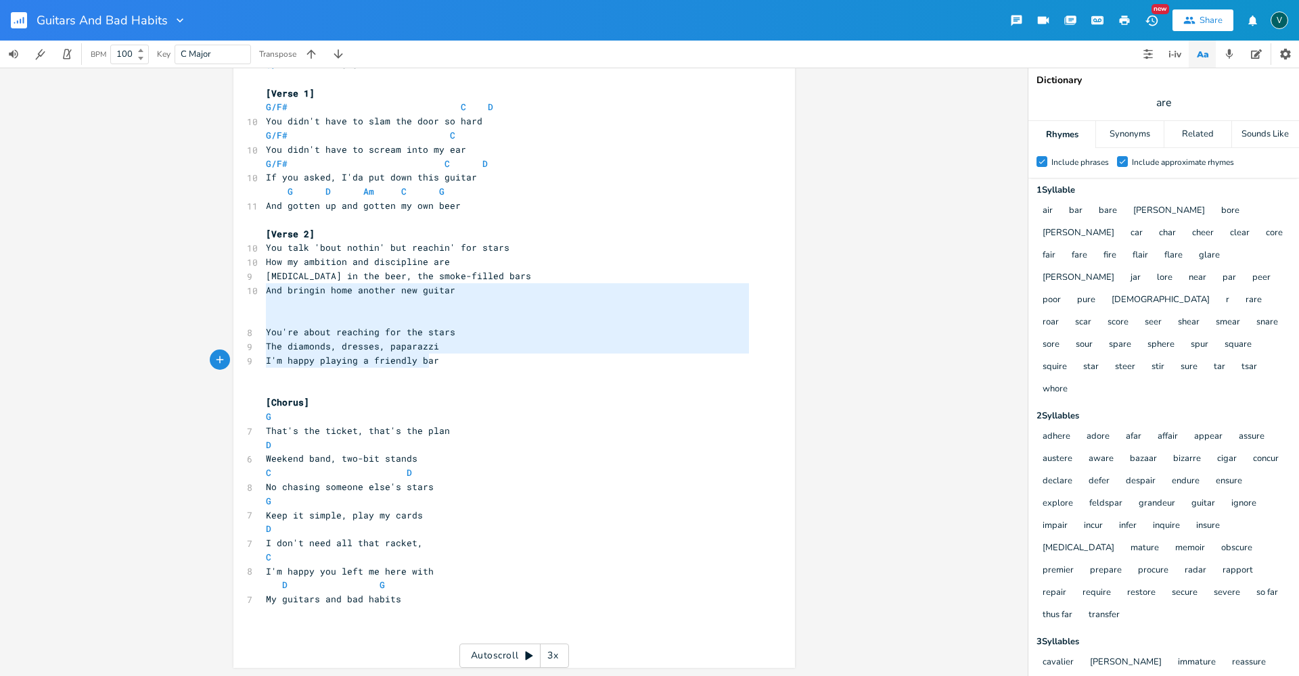
type textarea "And bringin home another new guitar You're about reaching for the stars The dia…"
drag, startPoint x: 261, startPoint y: 294, endPoint x: 433, endPoint y: 367, distance: 186.7
click at [433, 367] on div "G/F# ="x x 4 4 3 3" ​ [Verse 1] G/F# C D 10 You didn't have to slam the door so…" at bounding box center [507, 353] width 488 height 591
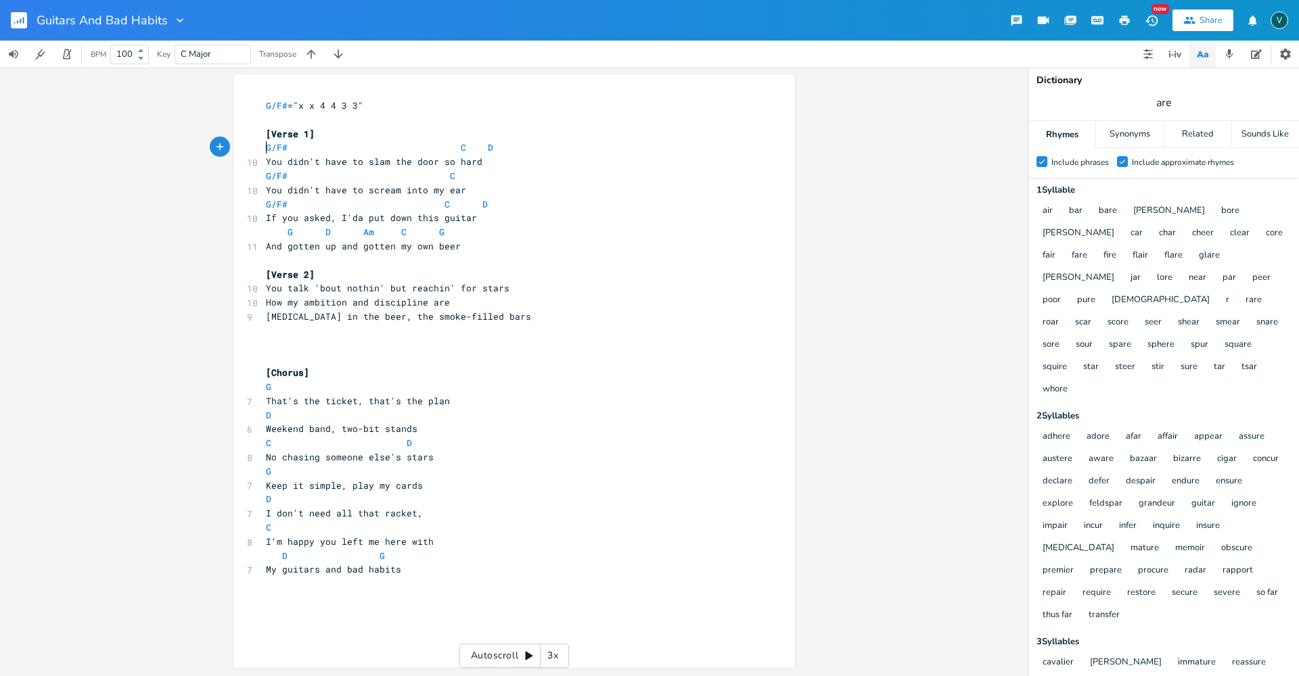
type textarea "G/F# C D"
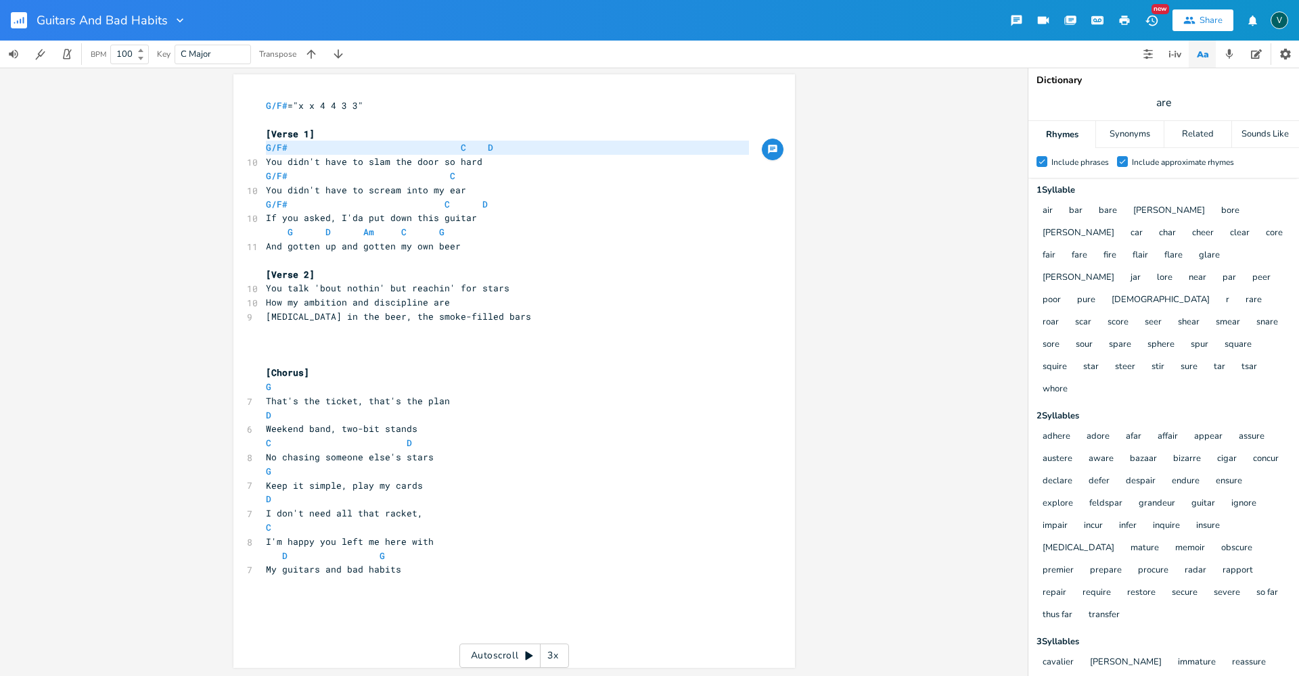
drag, startPoint x: 260, startPoint y: 151, endPoint x: 259, endPoint y: 160, distance: 9.6
click at [263, 160] on div "G/F# ="x x 4 4 3 3" ​ [Verse 1] G/F# C D 10 You didn't have to slam the door so…" at bounding box center [507, 359] width 488 height 520
click at [263, 287] on pre "You talk 'bout nothin' but reachin' for stars" at bounding box center [507, 288] width 488 height 14
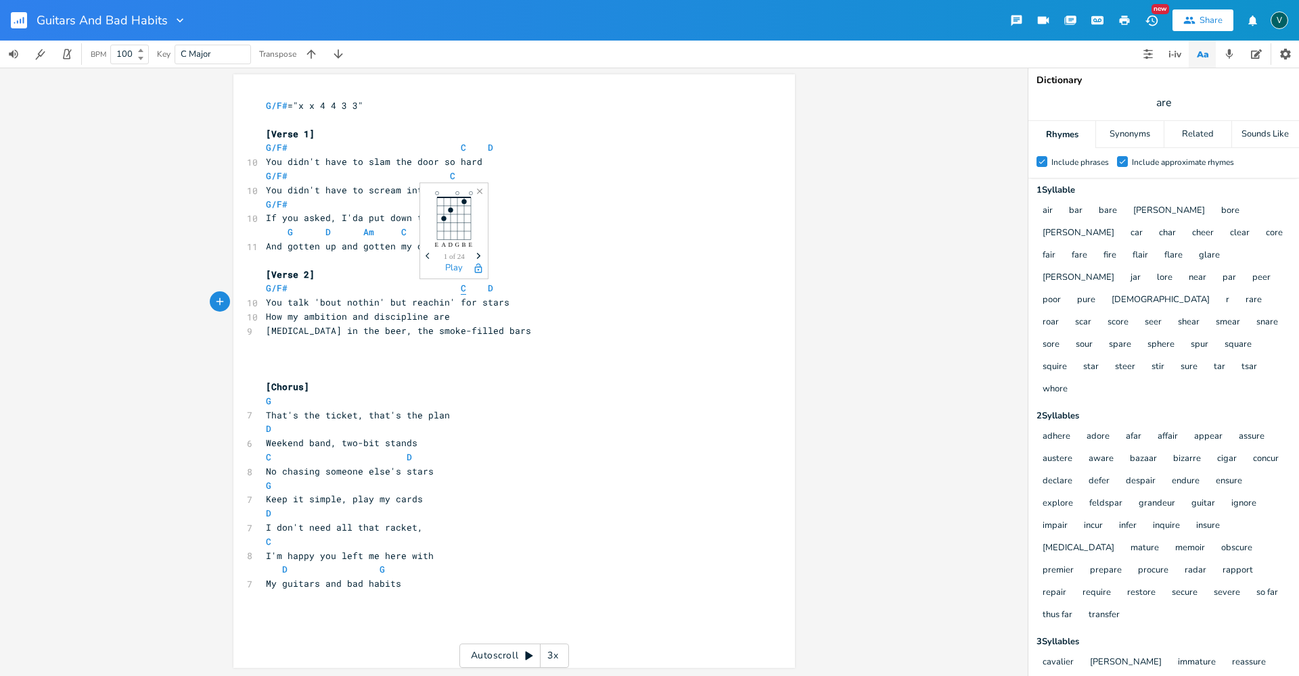
click at [461, 290] on span "C" at bounding box center [463, 288] width 5 height 13
click at [509, 291] on span "D" at bounding box center [511, 288] width 5 height 13
type textarea "G/F# C"
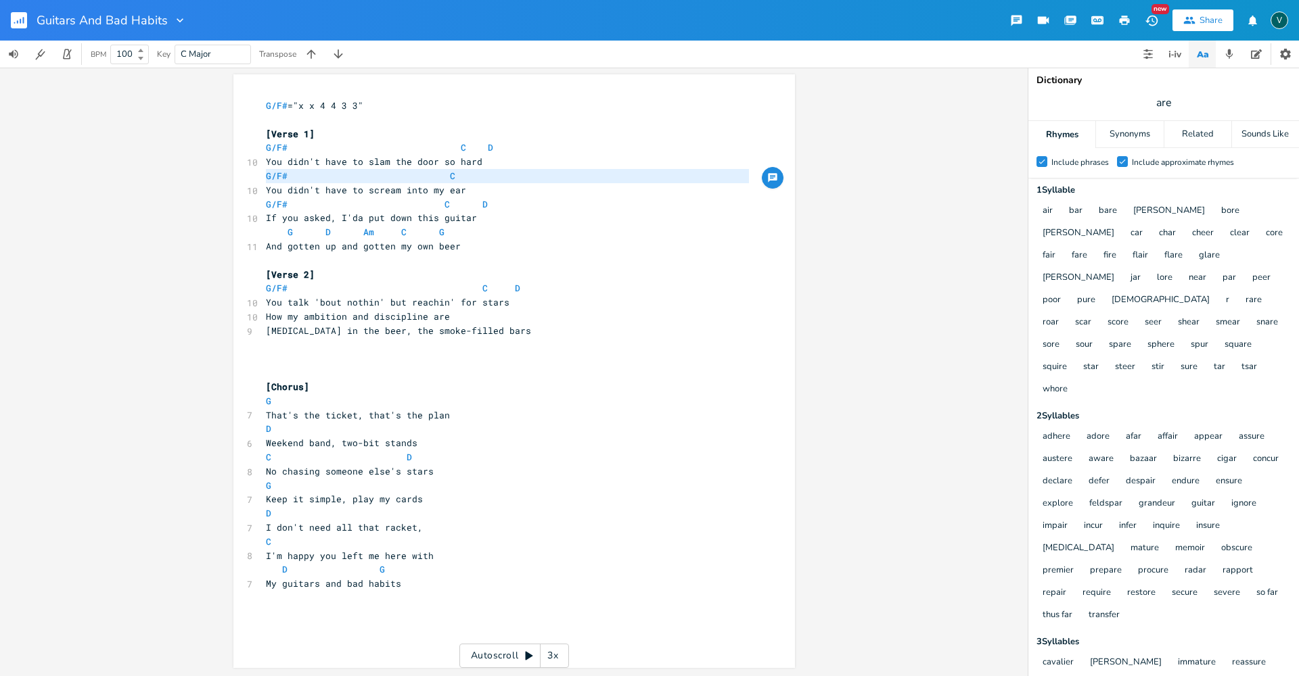
drag, startPoint x: 262, startPoint y: 177, endPoint x: 262, endPoint y: 185, distance: 7.4
click at [263, 185] on div "G/F# ="x x 4 4 3 3" ​ [Verse 1] G/F# C D 10 You didn't have to slam the door so…" at bounding box center [507, 366] width 488 height 534
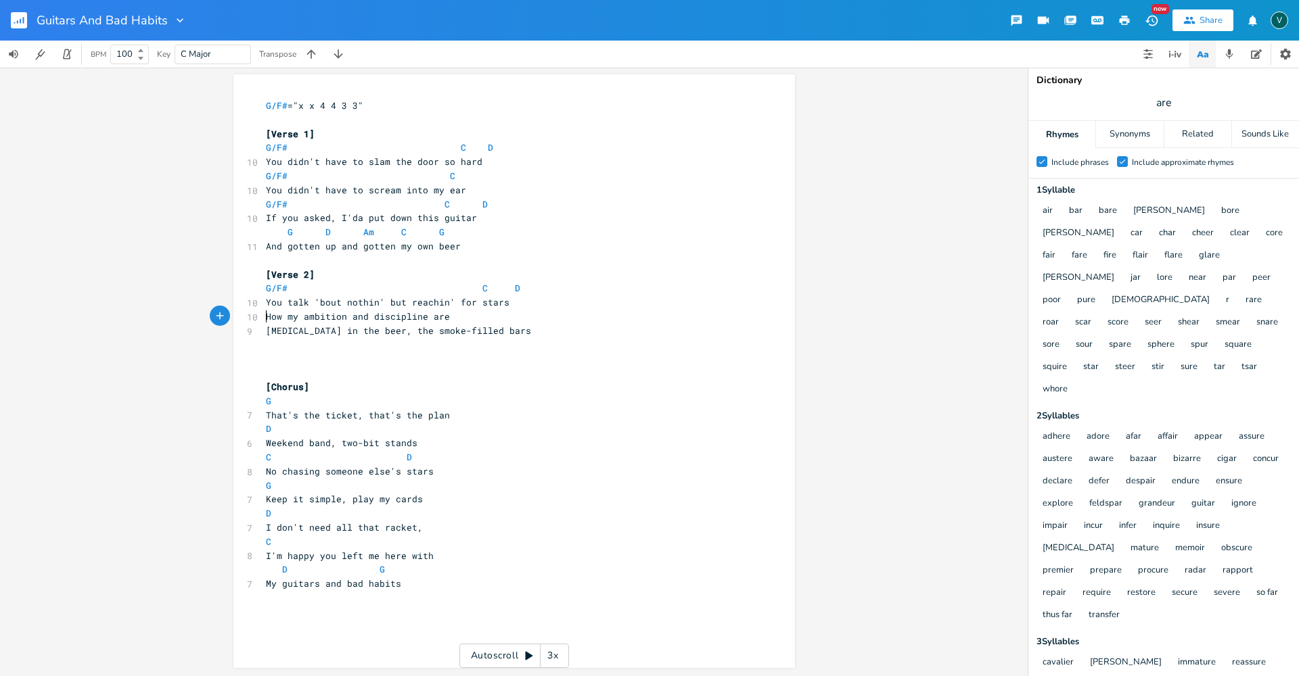
click at [266, 316] on span "How my ambition and discipline are" at bounding box center [358, 316] width 184 height 12
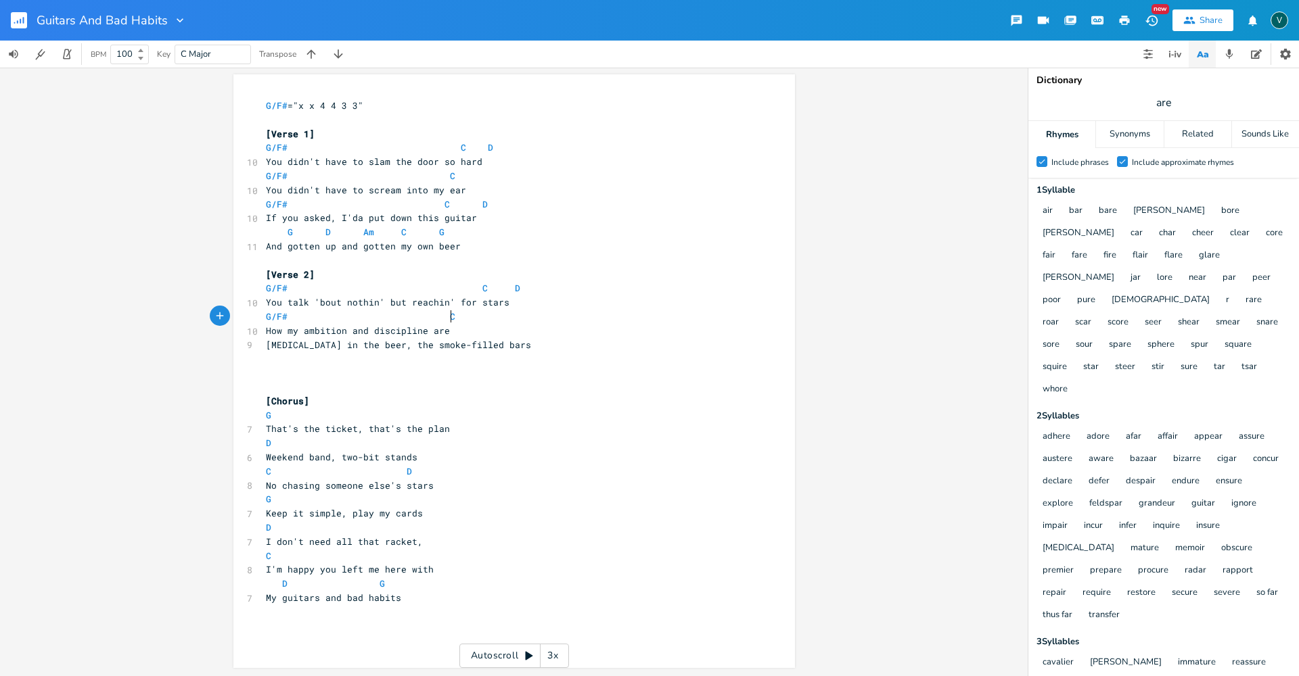
click at [449, 315] on pre "G/F# C" at bounding box center [507, 317] width 488 height 14
type textarea "G/F# C D"
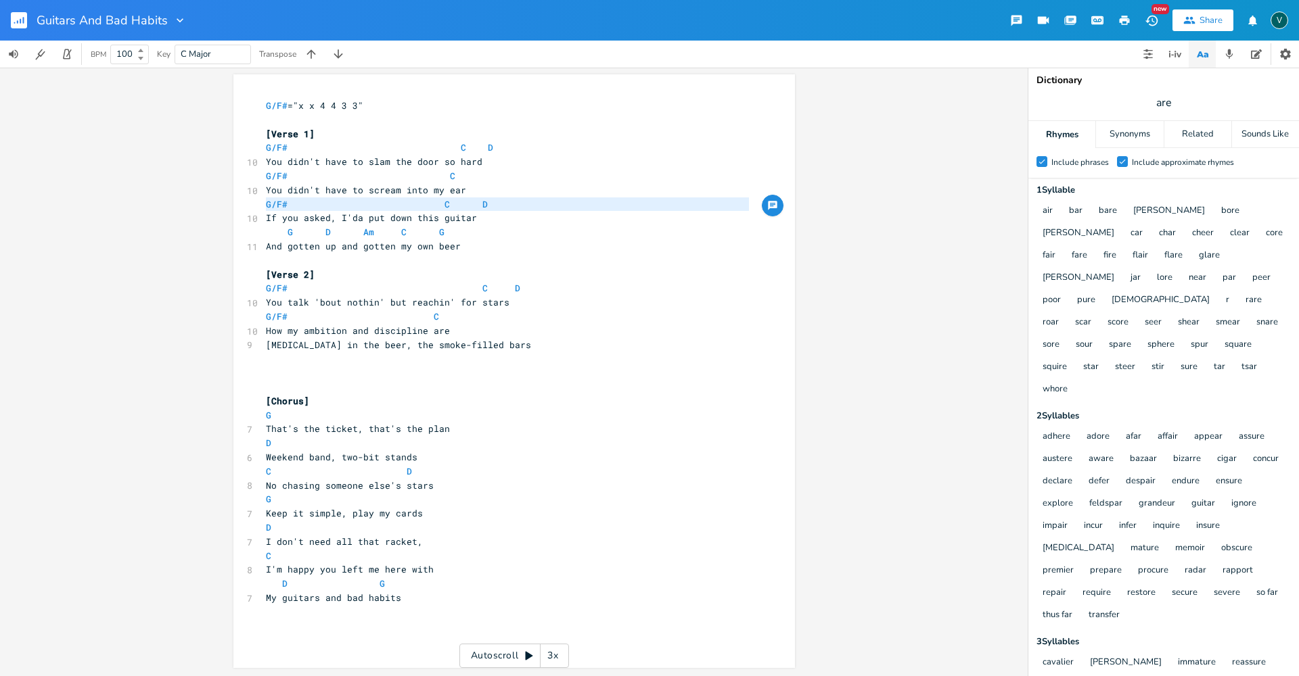
drag, startPoint x: 260, startPoint y: 204, endPoint x: 260, endPoint y: 216, distance: 12.2
click at [263, 216] on div "G/F# ="x x 4 4 3 3" ​ [Verse 1] G/F# C D 10 You didn't have to slam the door so…" at bounding box center [507, 373] width 488 height 549
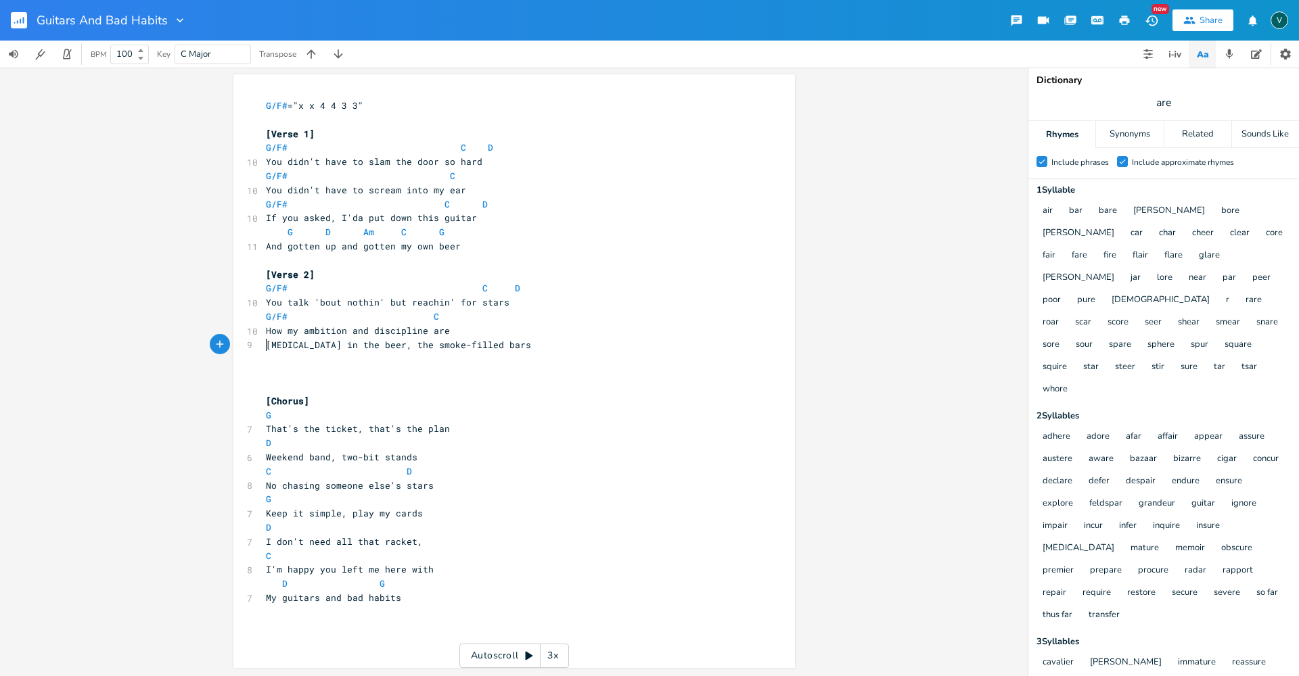
click at [263, 340] on pre "[MEDICAL_DATA] in the beer, the smoke-filled bars" at bounding box center [507, 345] width 488 height 14
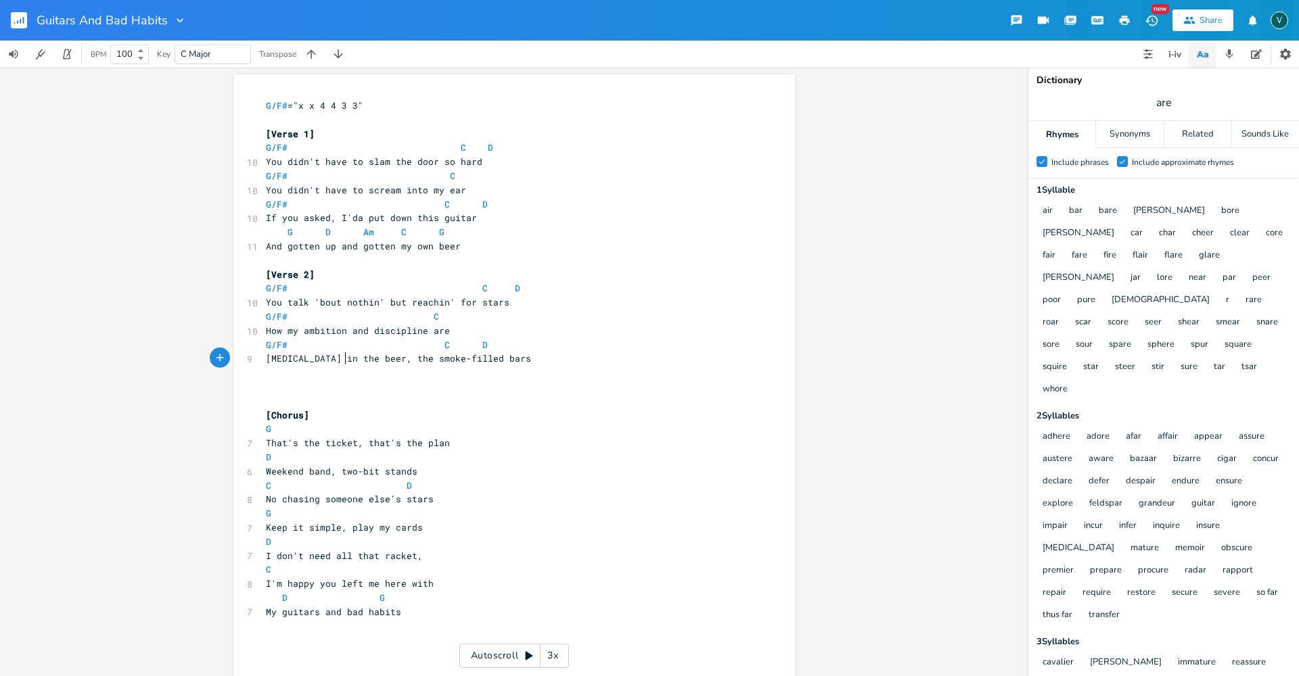
click at [341, 359] on span "[MEDICAL_DATA] in the beer, the smoke-filled bars" at bounding box center [398, 358] width 265 height 12
click at [353, 372] on pre "​" at bounding box center [507, 373] width 488 height 14
click at [263, 377] on pre "​" at bounding box center [507, 373] width 488 height 14
type textarea "G D Am C G And gotten up and gotten my own beer"
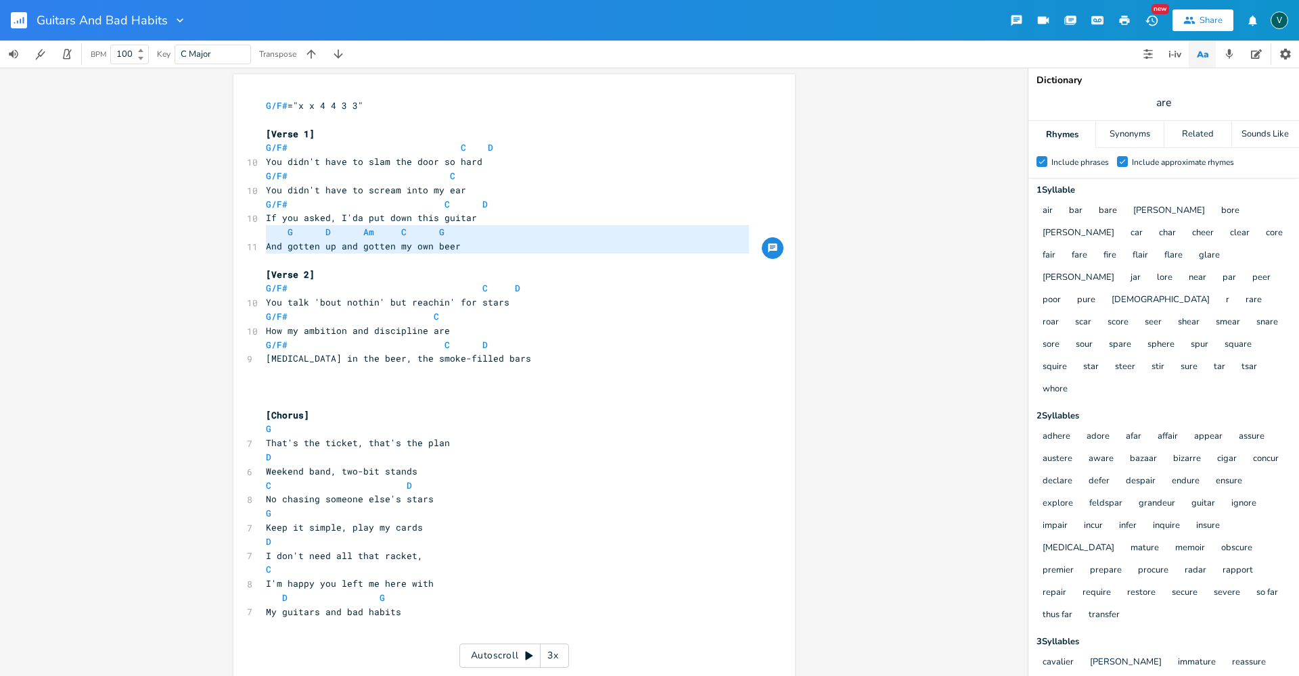
drag, startPoint x: 261, startPoint y: 236, endPoint x: 260, endPoint y: 256, distance: 19.6
click at [263, 256] on div "G/F# ="x x 4 4 3 3" ​ [Verse 1] G/F# C D 10 You didn't have to slam the door so…" at bounding box center [507, 380] width 488 height 563
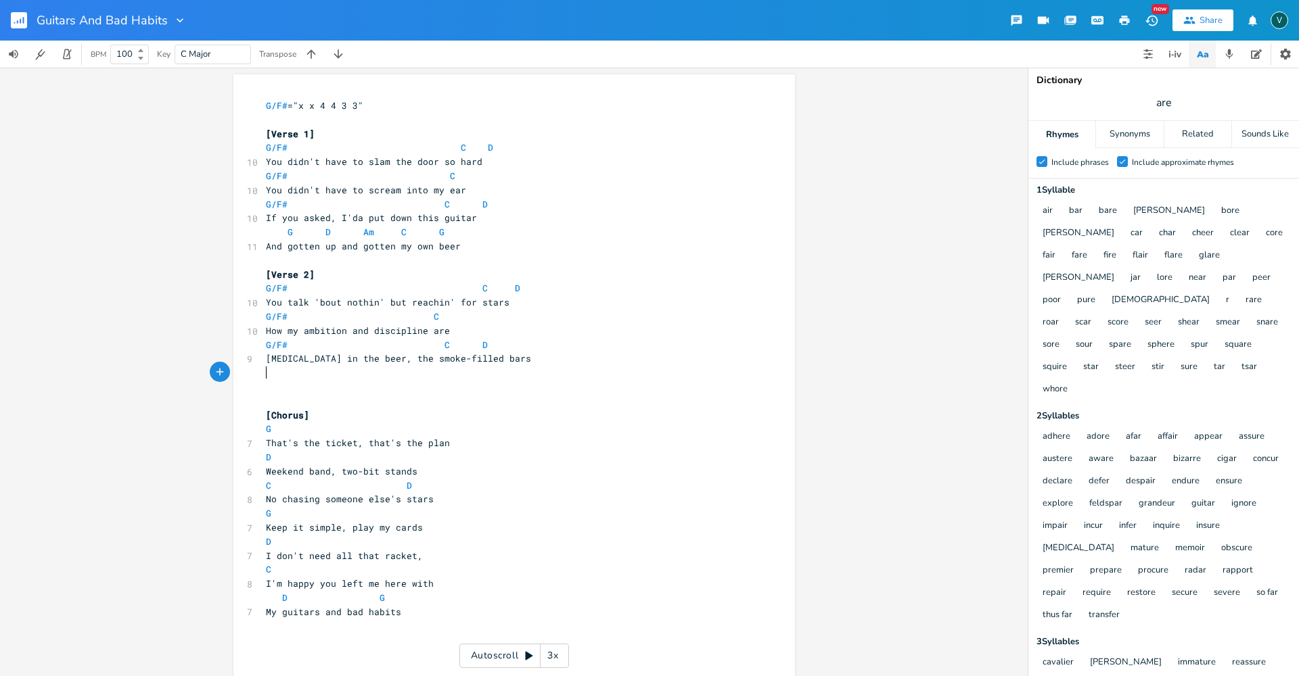
click at [264, 371] on pre "​" at bounding box center [507, 373] width 488 height 14
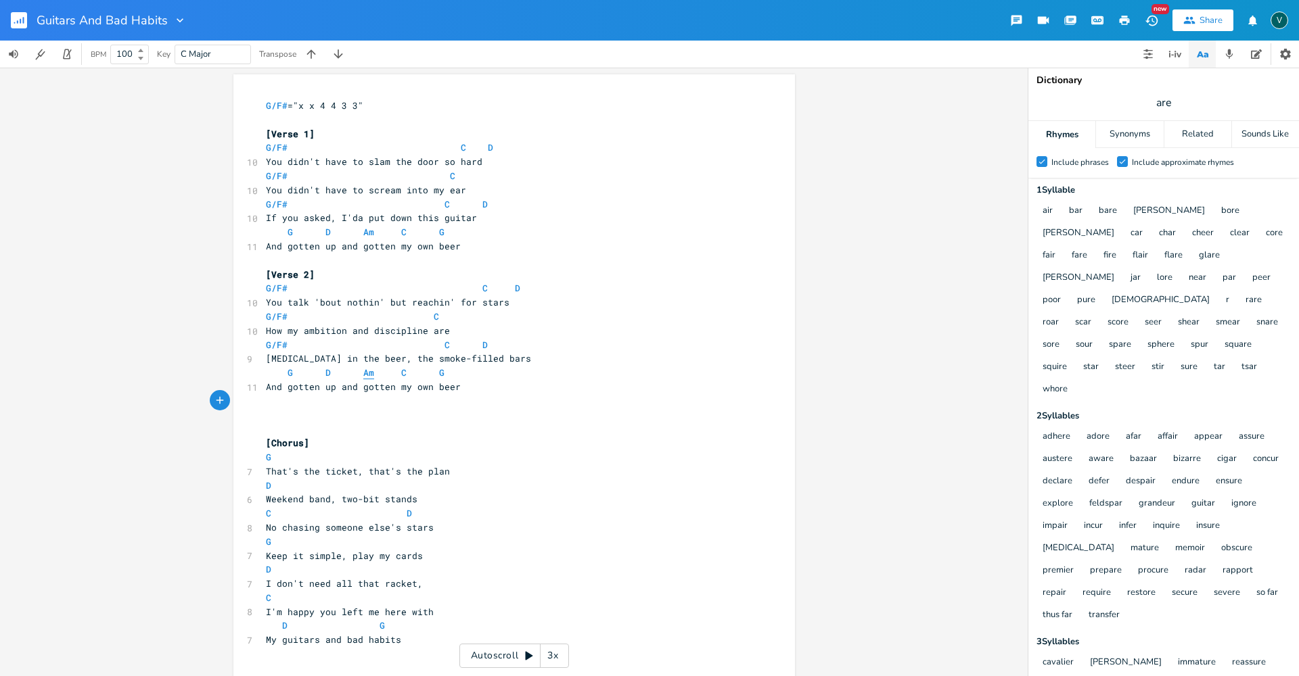
click at [363, 377] on span "Am" at bounding box center [368, 373] width 11 height 13
click at [356, 395] on pre "​" at bounding box center [507, 401] width 488 height 14
click at [423, 394] on pre "​" at bounding box center [507, 401] width 488 height 14
type textarea "nd gotten my own beer"
type textarea "And gotten up and gotten my own beer"
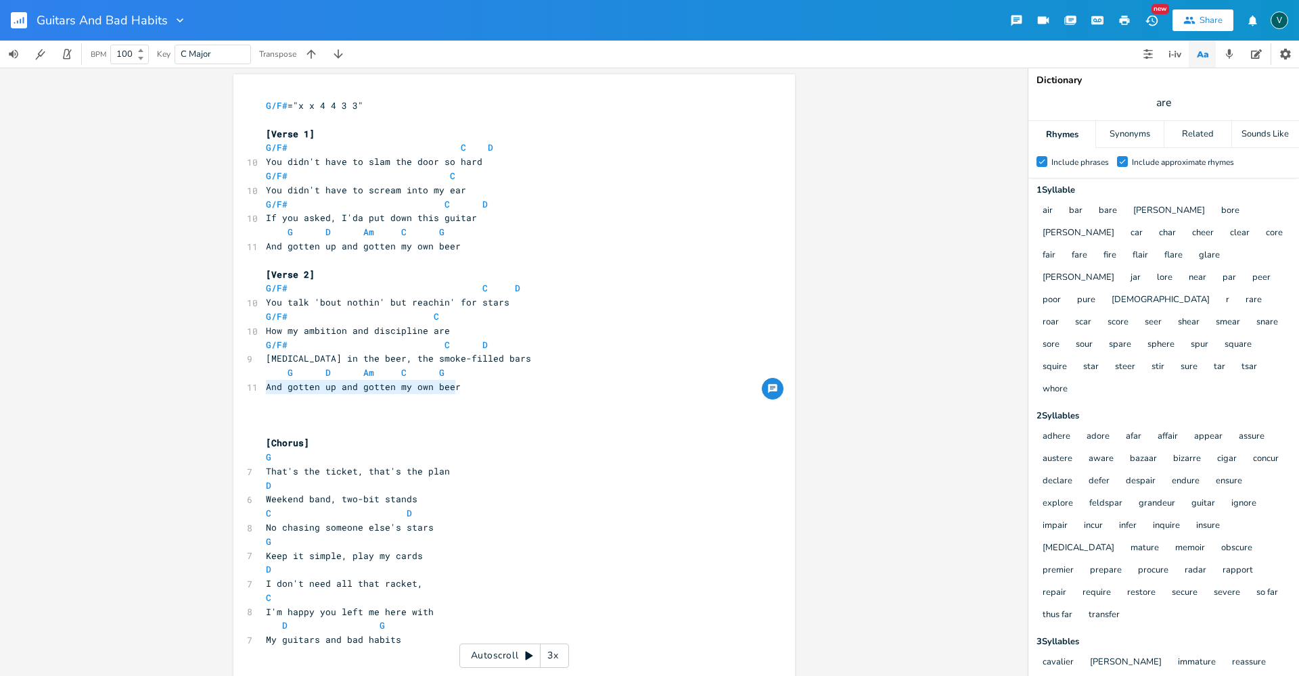
drag, startPoint x: 451, startPoint y: 388, endPoint x: 260, endPoint y: 389, distance: 190.1
click at [263, 389] on pre "And gotten up and gotten my own beer" at bounding box center [507, 387] width 488 height 14
type textarea "If you had strings, I'd care"
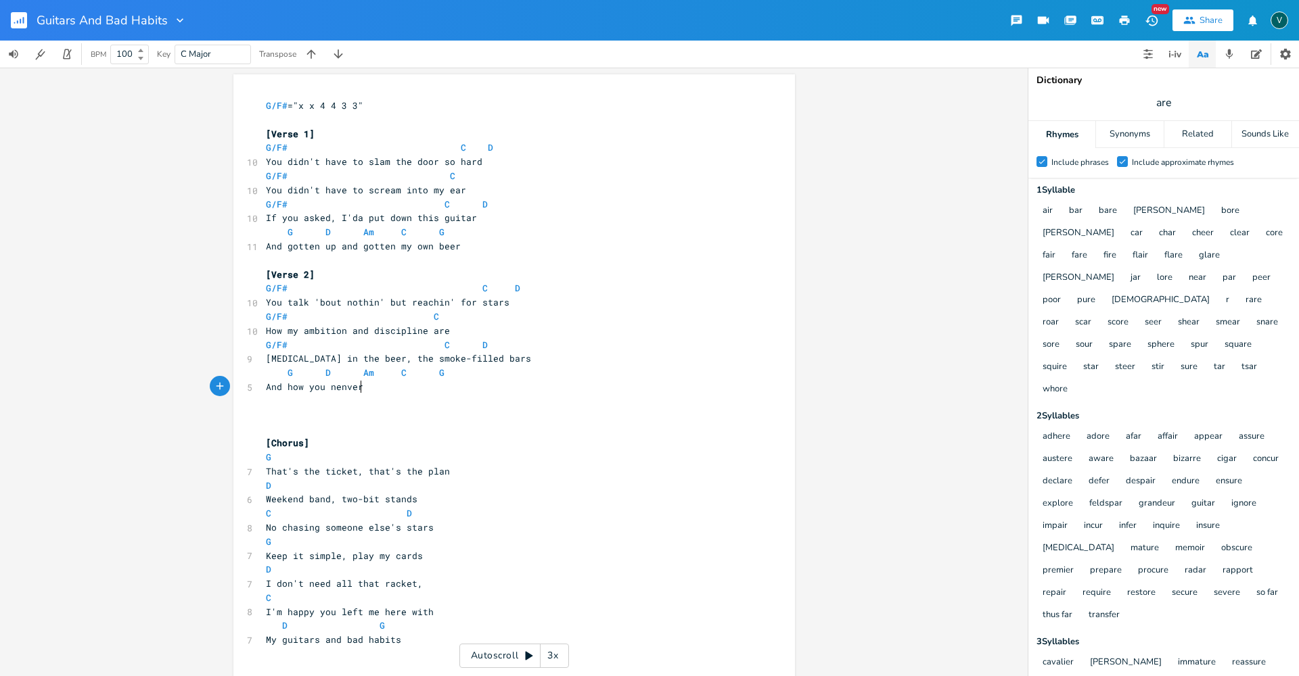
type textarea "And how you nenver"
type textarea "ver"
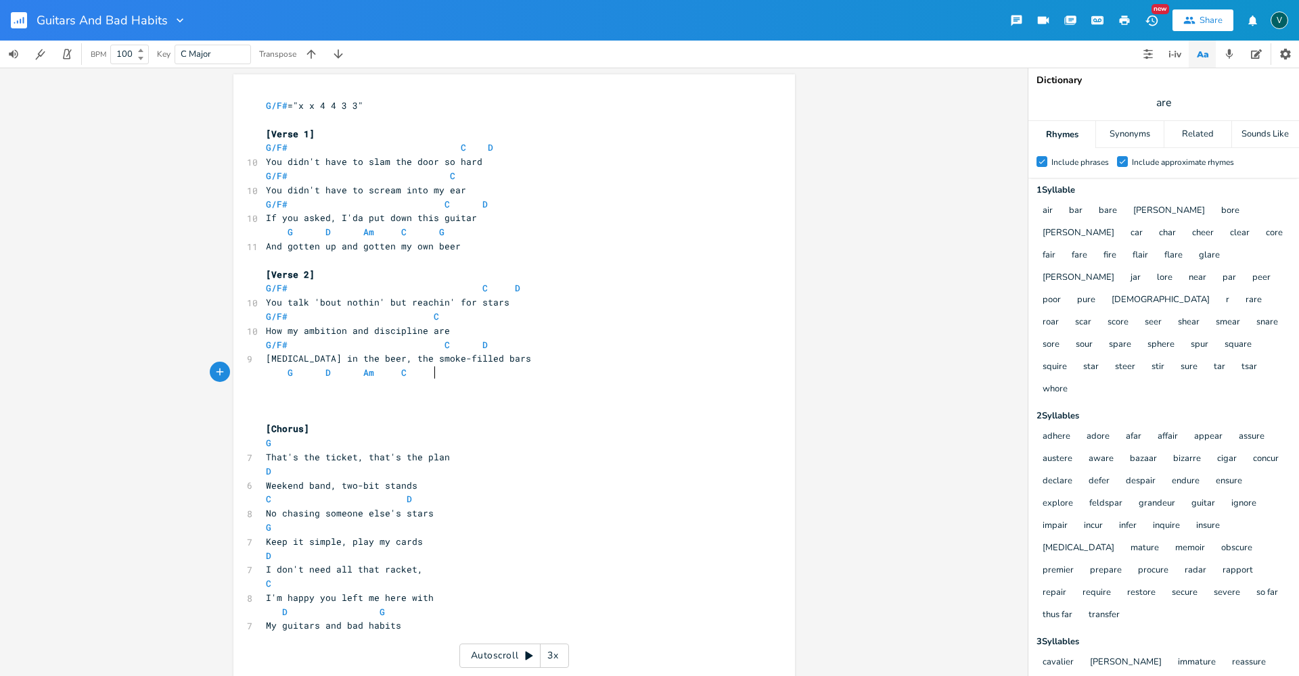
type textarea "G"
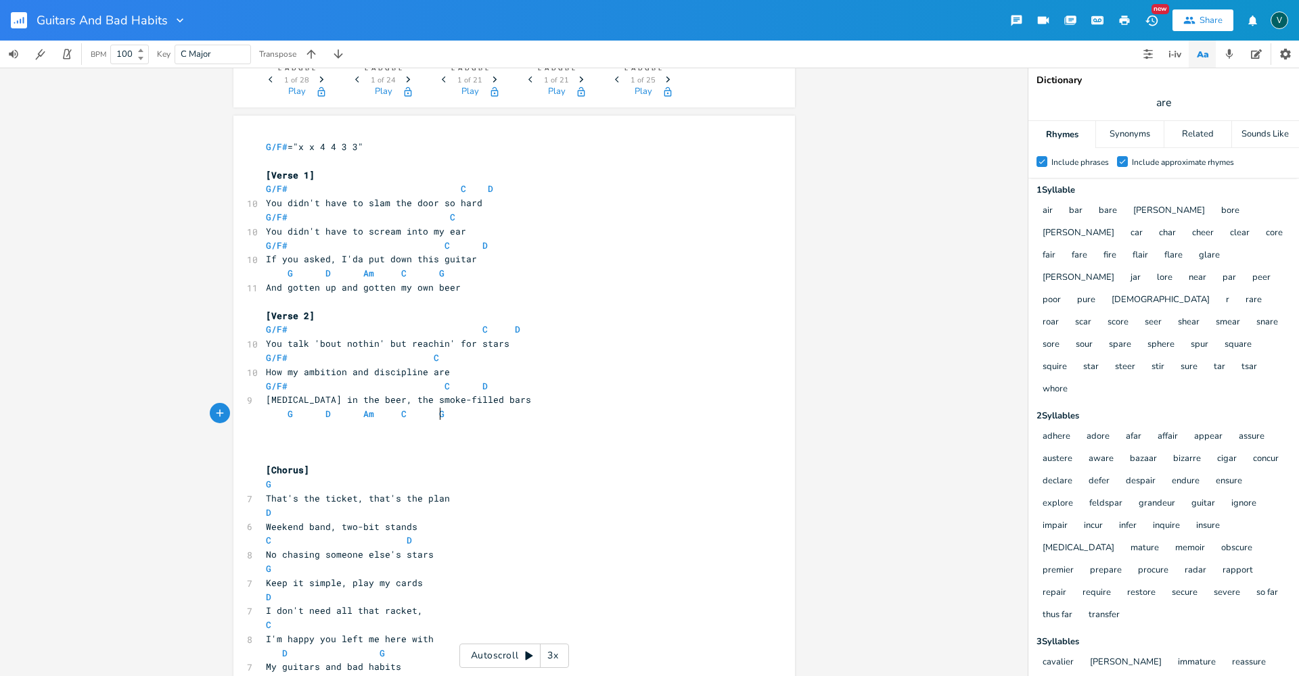
scroll to position [150, 0]
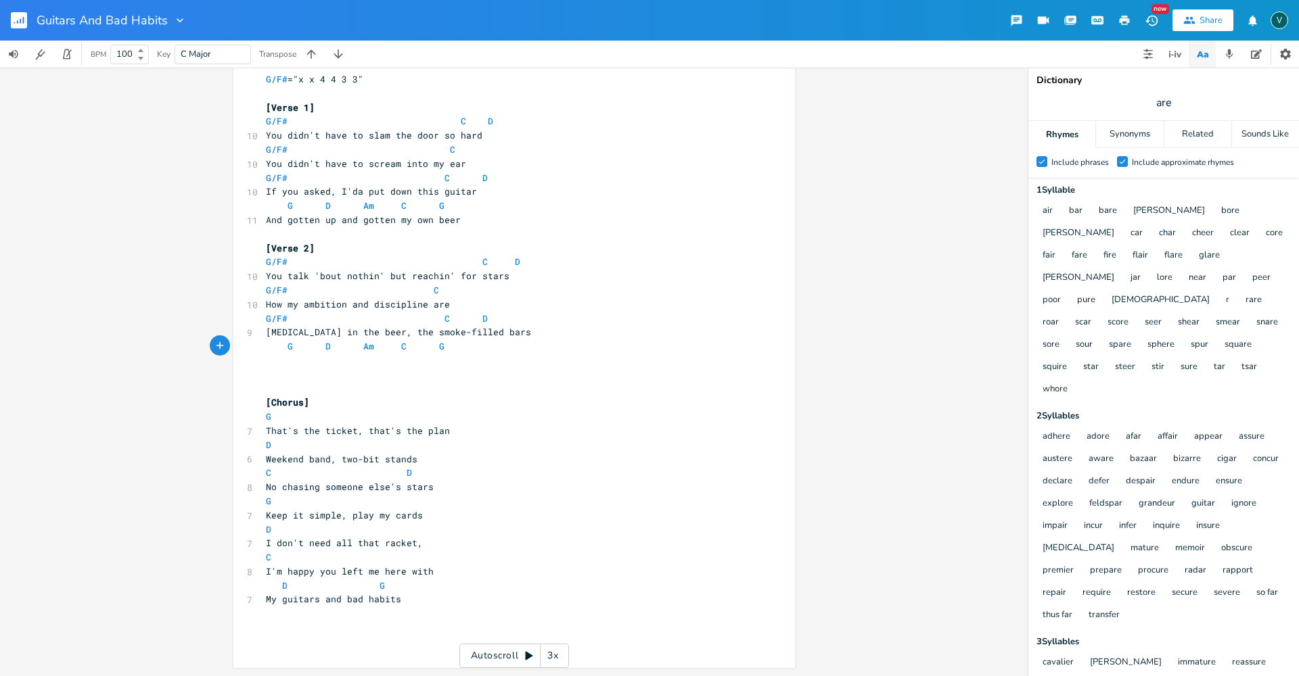
click at [264, 360] on pre "​" at bounding box center [507, 361] width 488 height 14
